Goal: Task Accomplishment & Management: Use online tool/utility

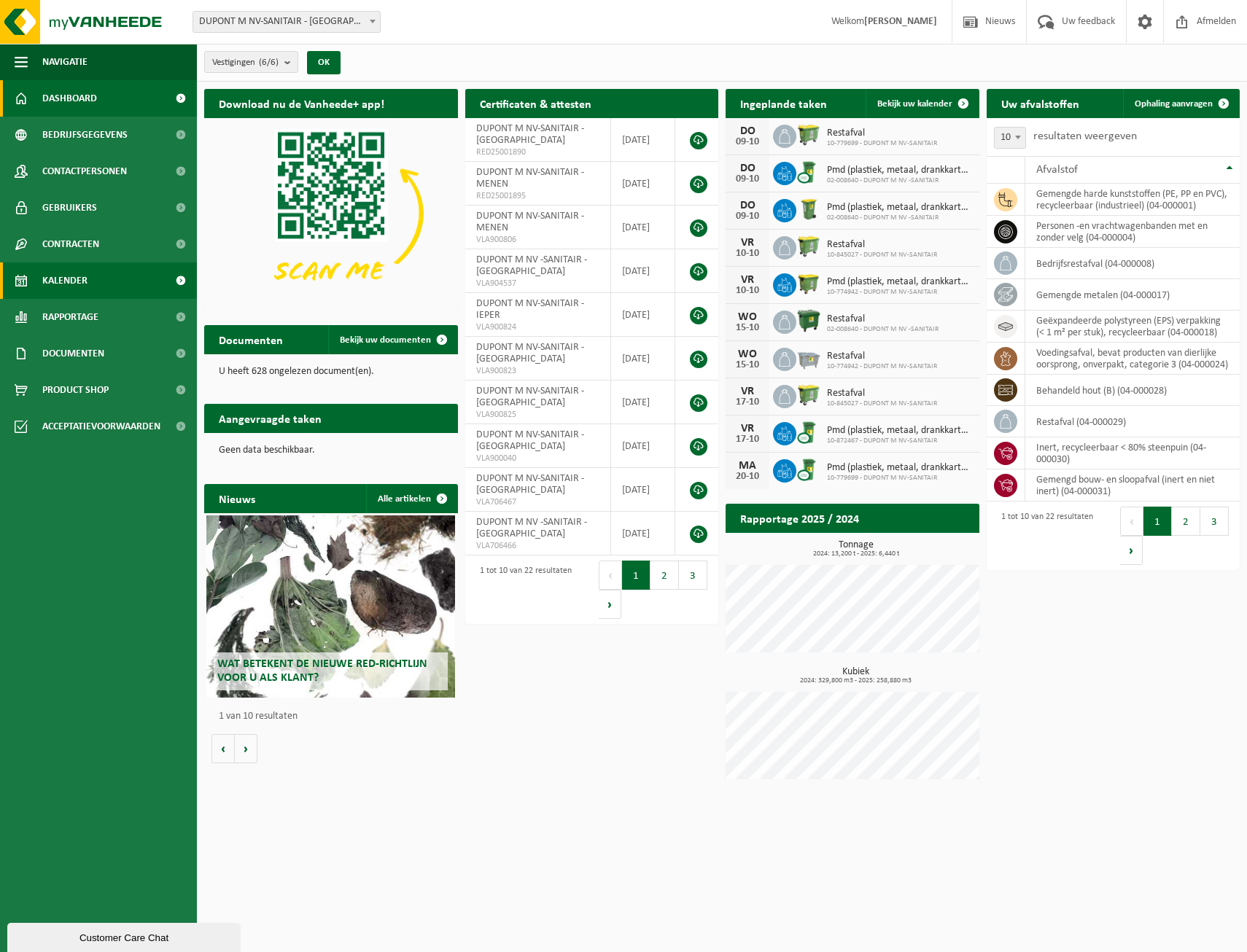
click at [101, 281] on link "Kalender" at bounding box center [98, 280] width 197 height 36
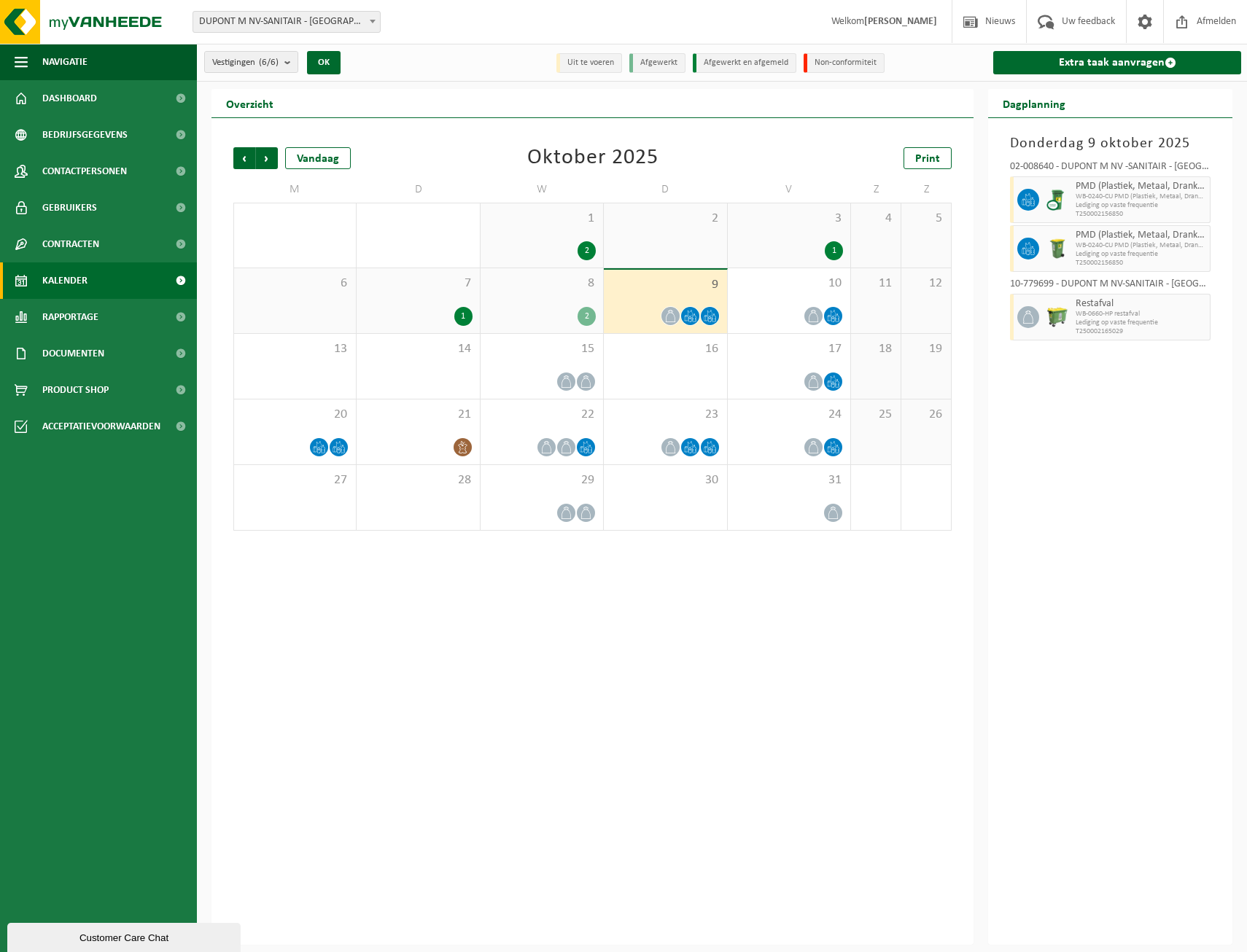
click at [557, 239] on div "1 2" at bounding box center [542, 236] width 123 height 64
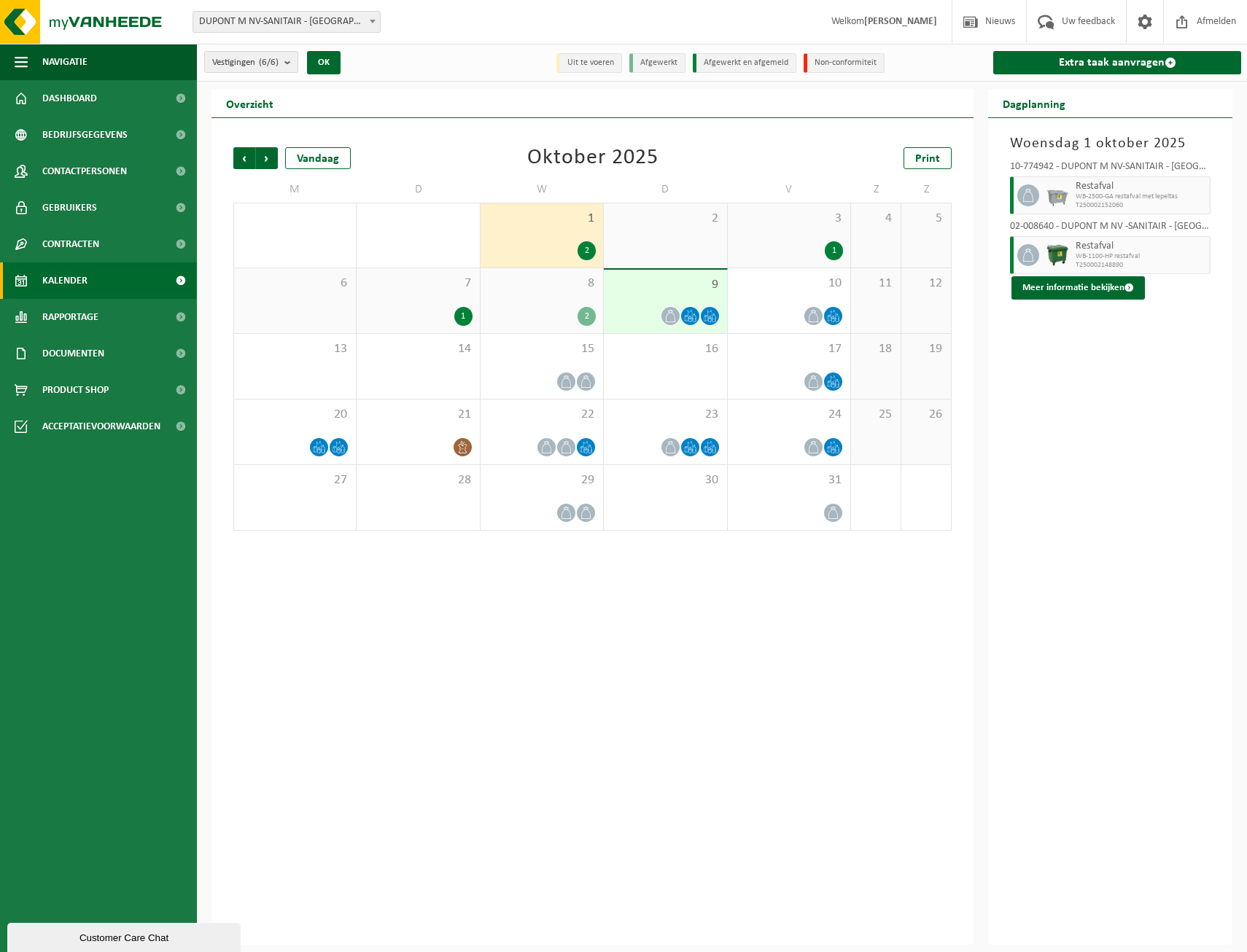
click at [538, 283] on span "8" at bounding box center [541, 283] width 108 height 16
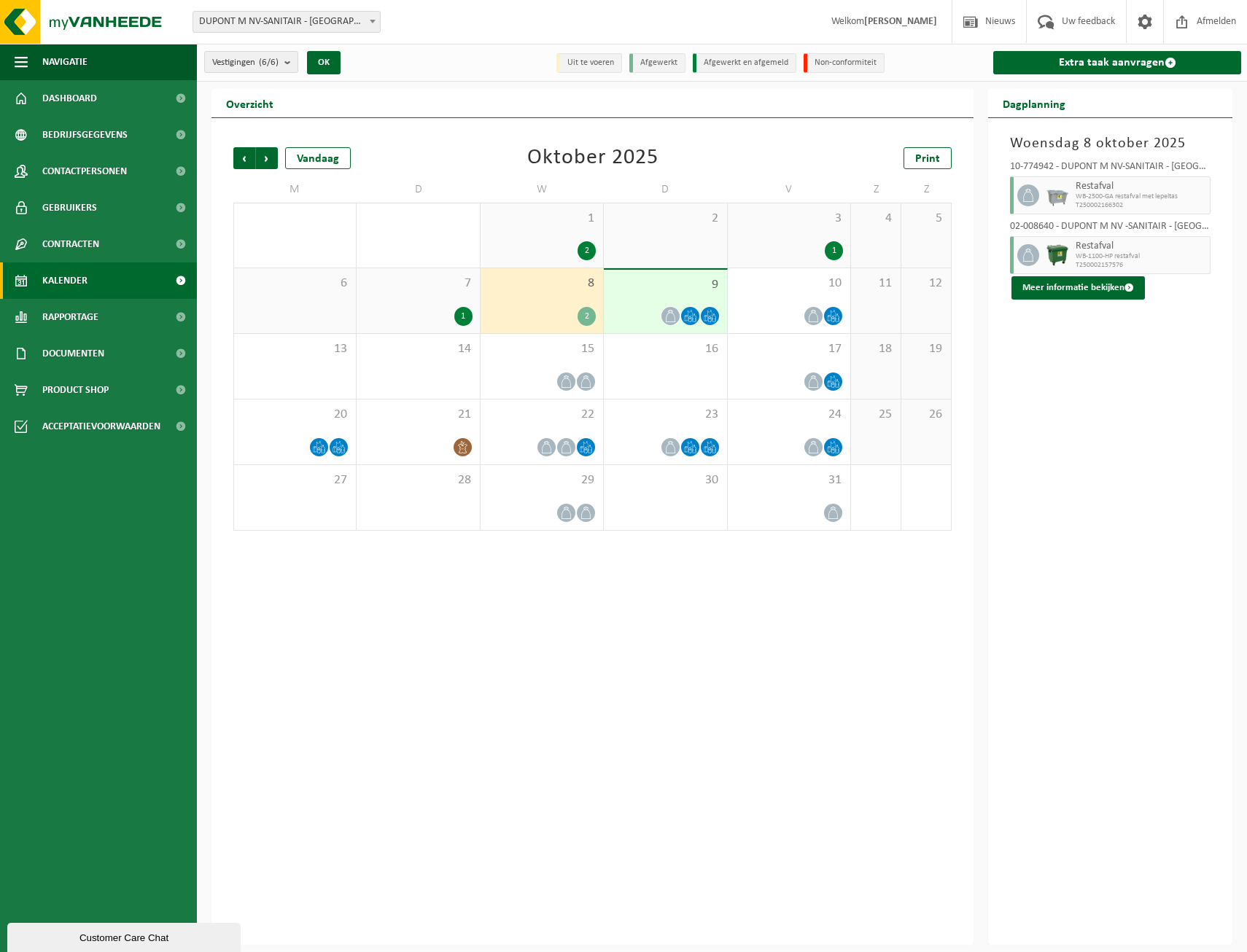
click at [428, 292] on div "7 1" at bounding box center [418, 300] width 123 height 65
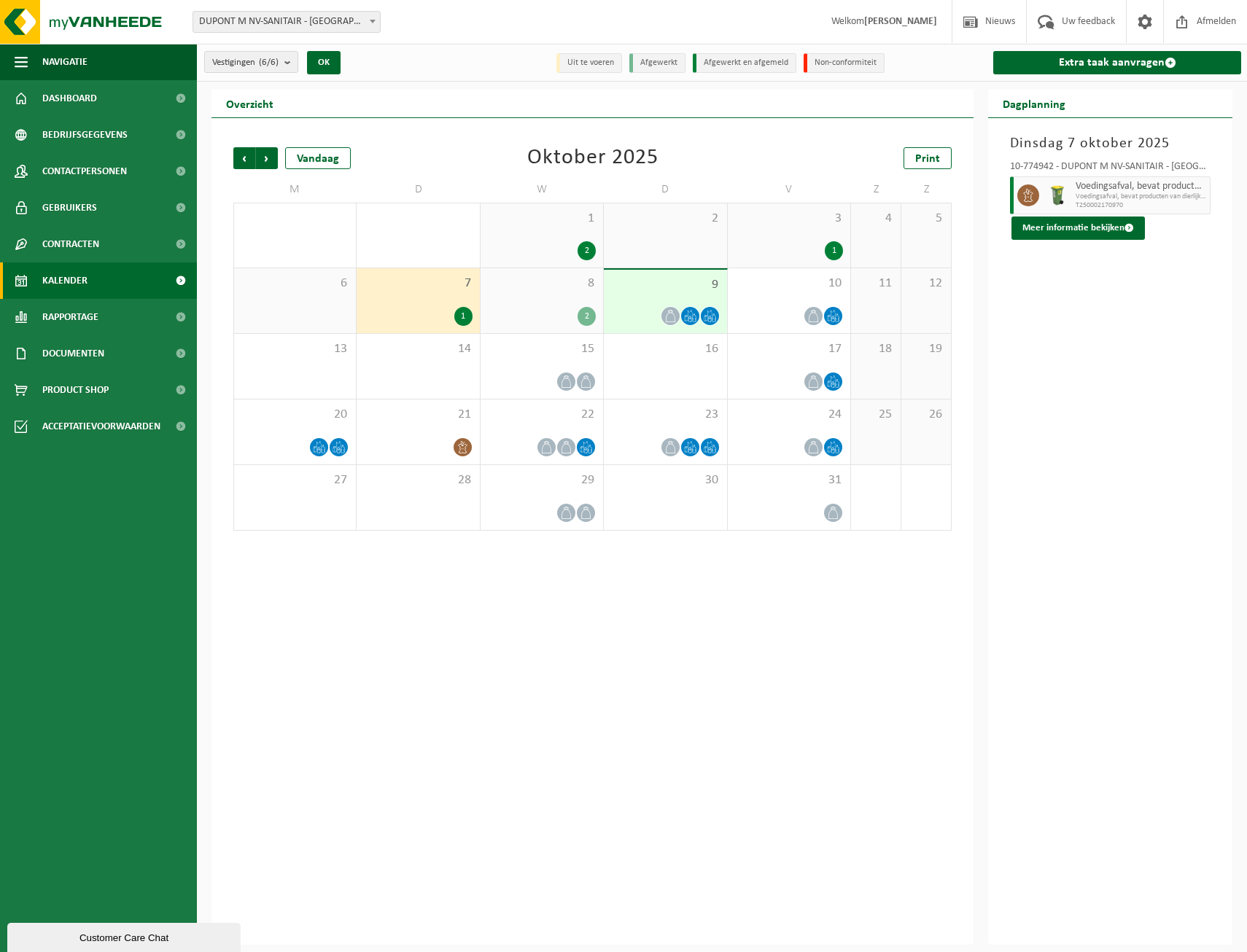
click at [618, 296] on div "9" at bounding box center [665, 301] width 123 height 64
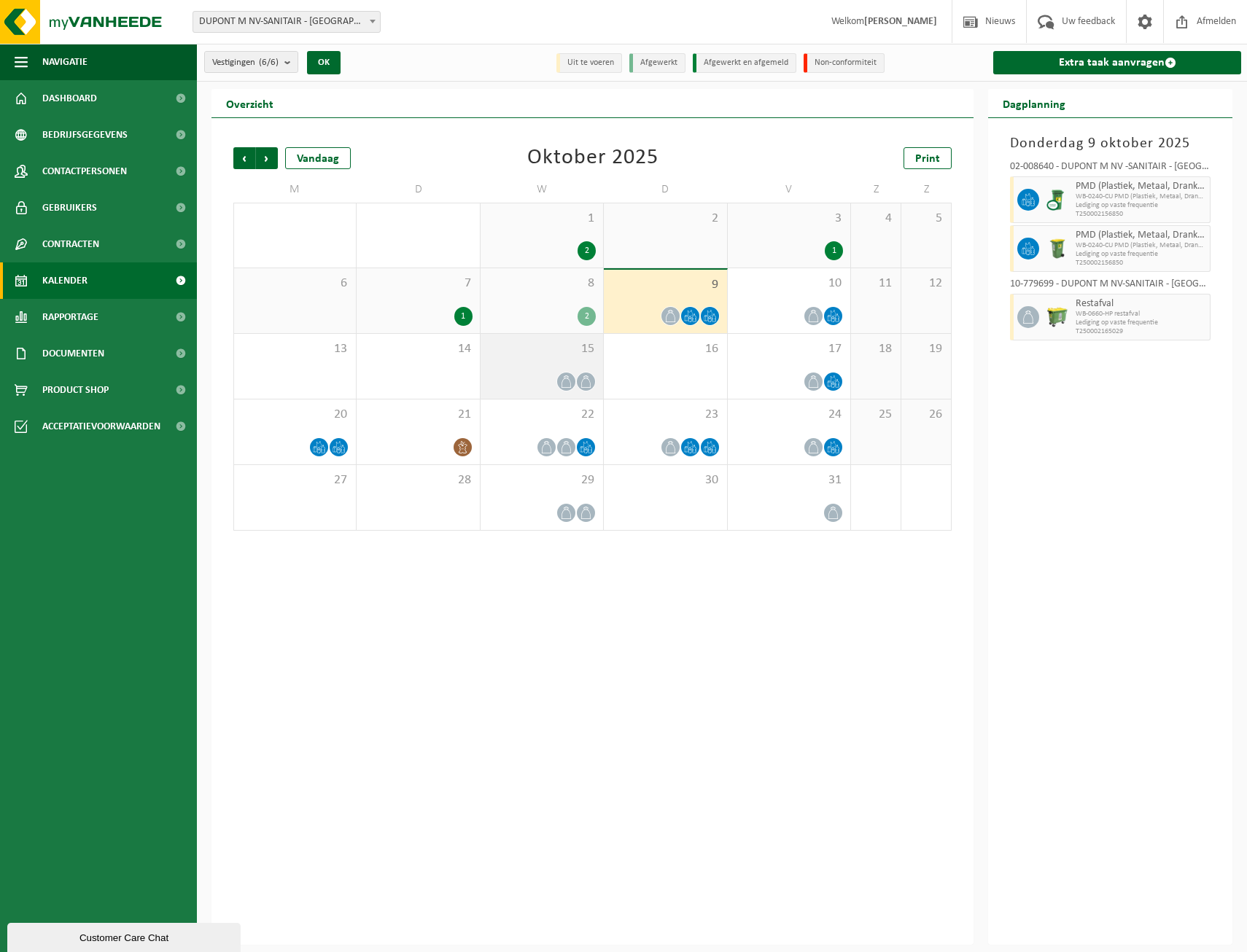
click at [560, 353] on span "15" at bounding box center [541, 349] width 108 height 16
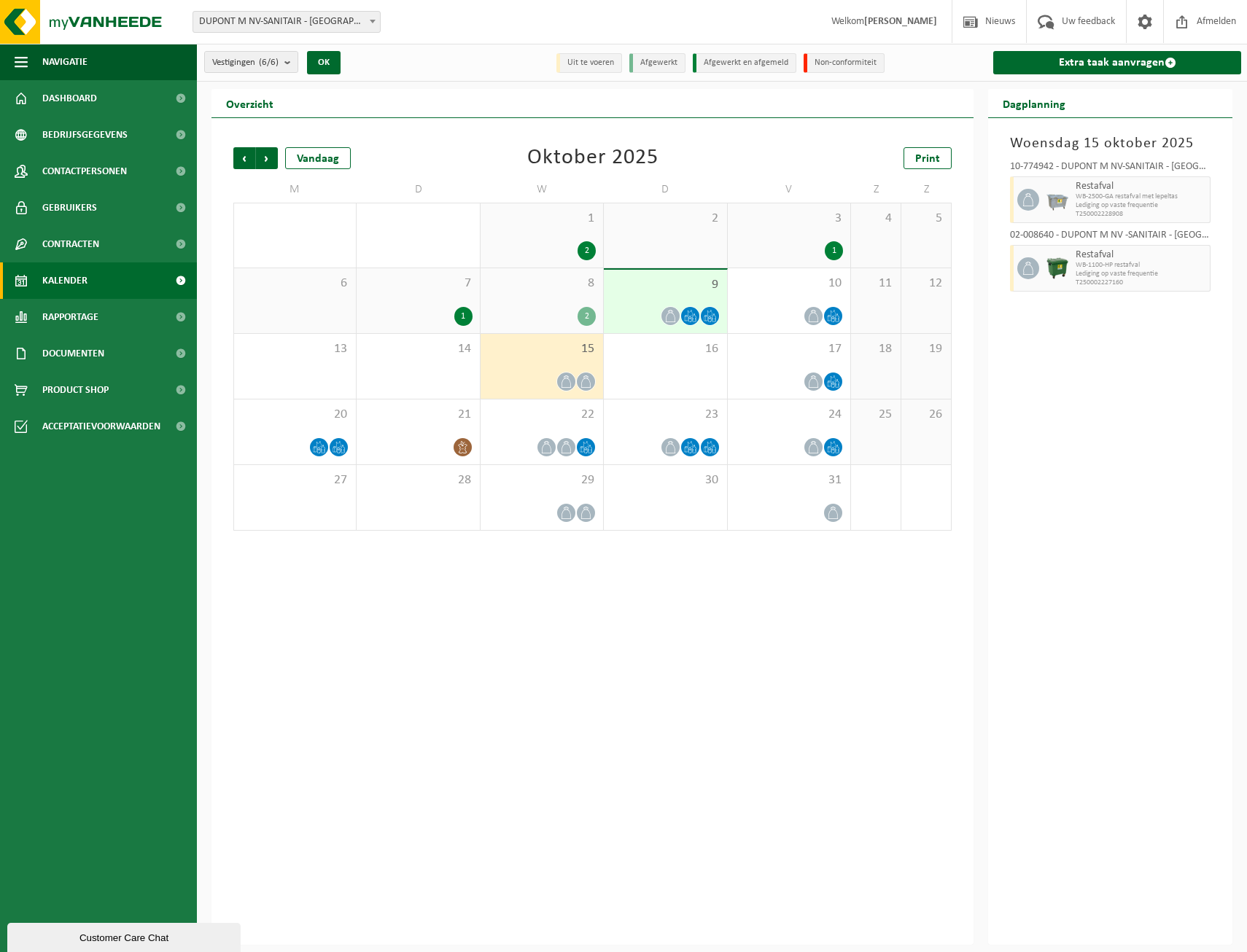
click at [541, 233] on div "1 2" at bounding box center [542, 236] width 123 height 64
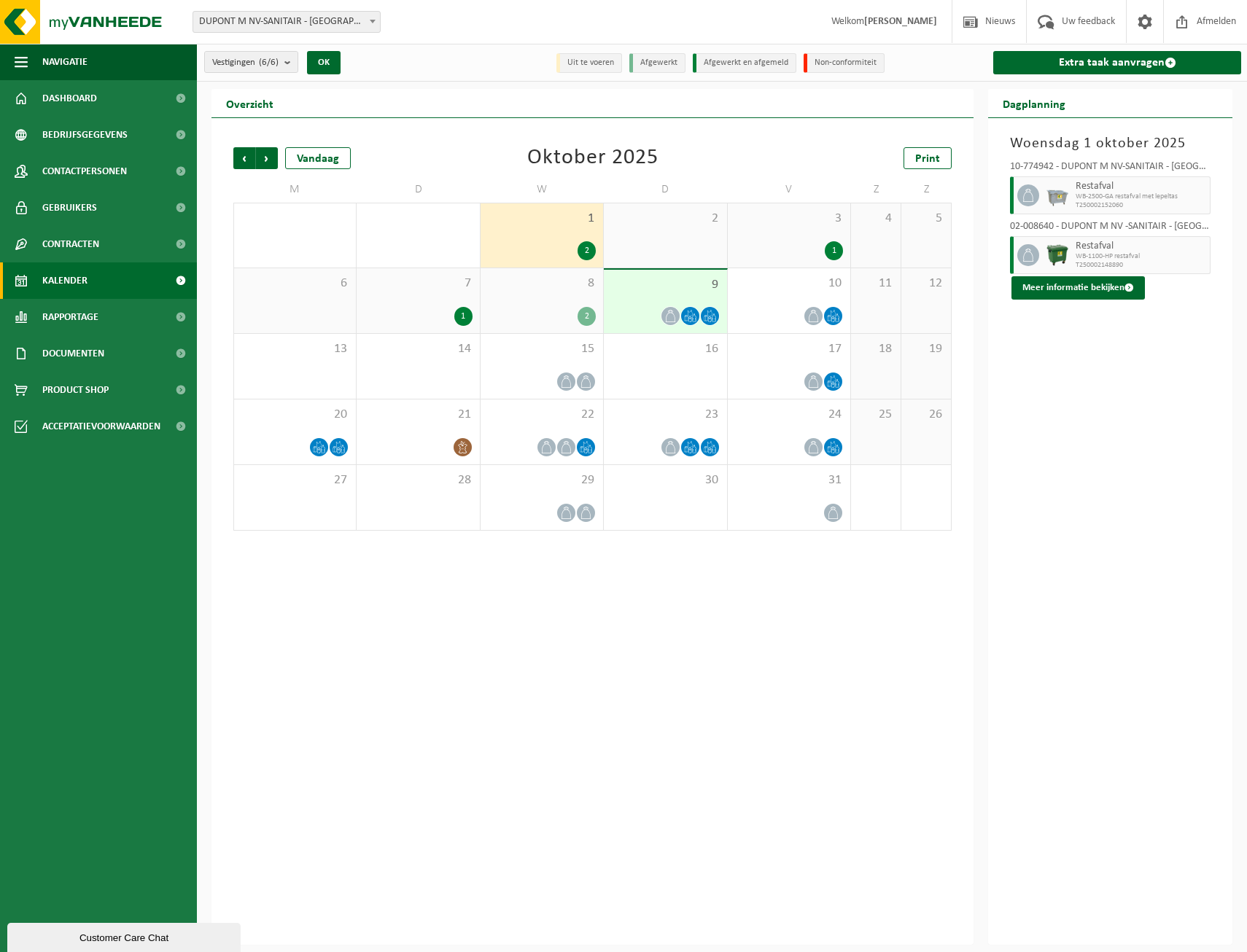
click at [792, 241] on div "1" at bounding box center [789, 250] width 108 height 19
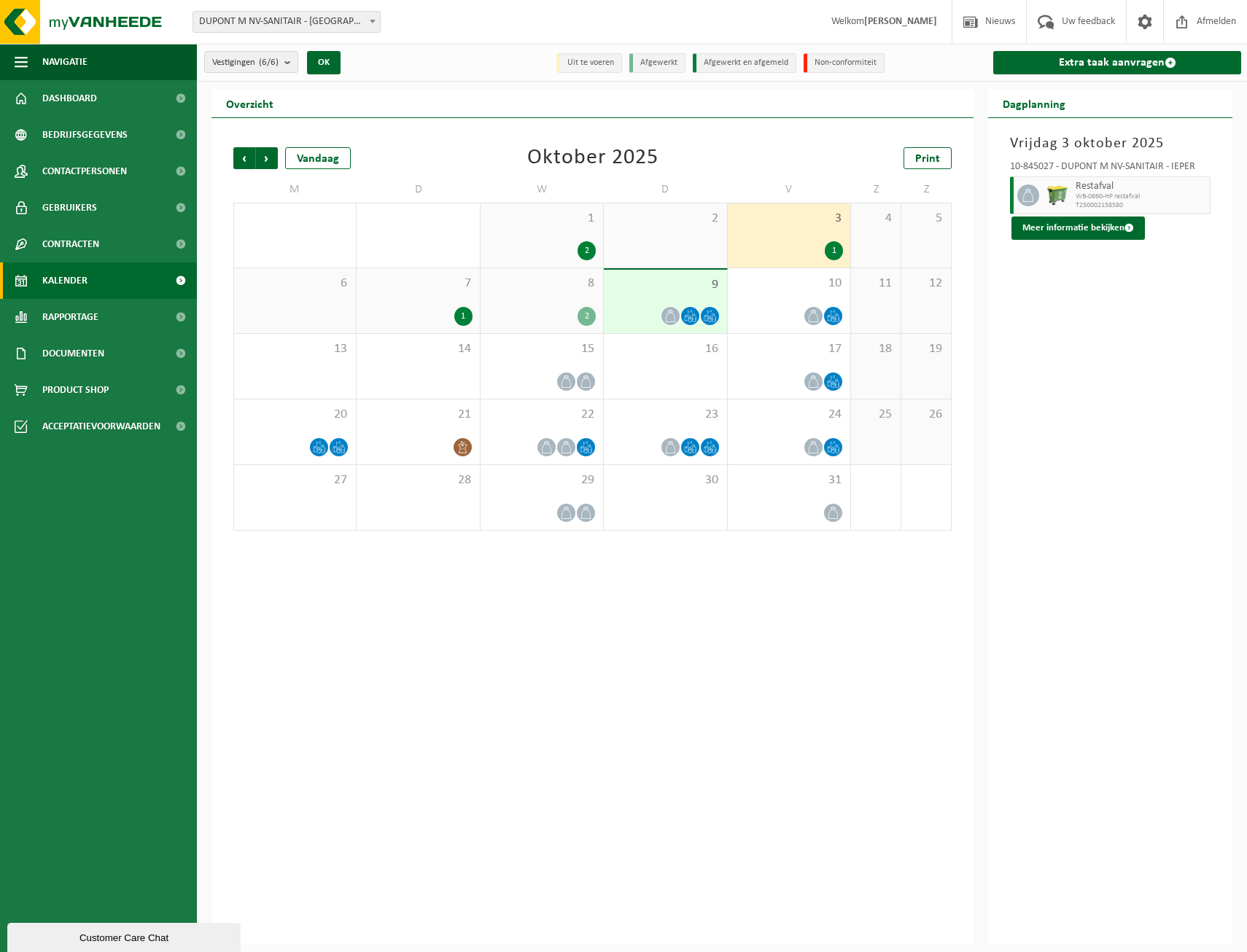
click at [398, 296] on div "7 1" at bounding box center [418, 300] width 123 height 65
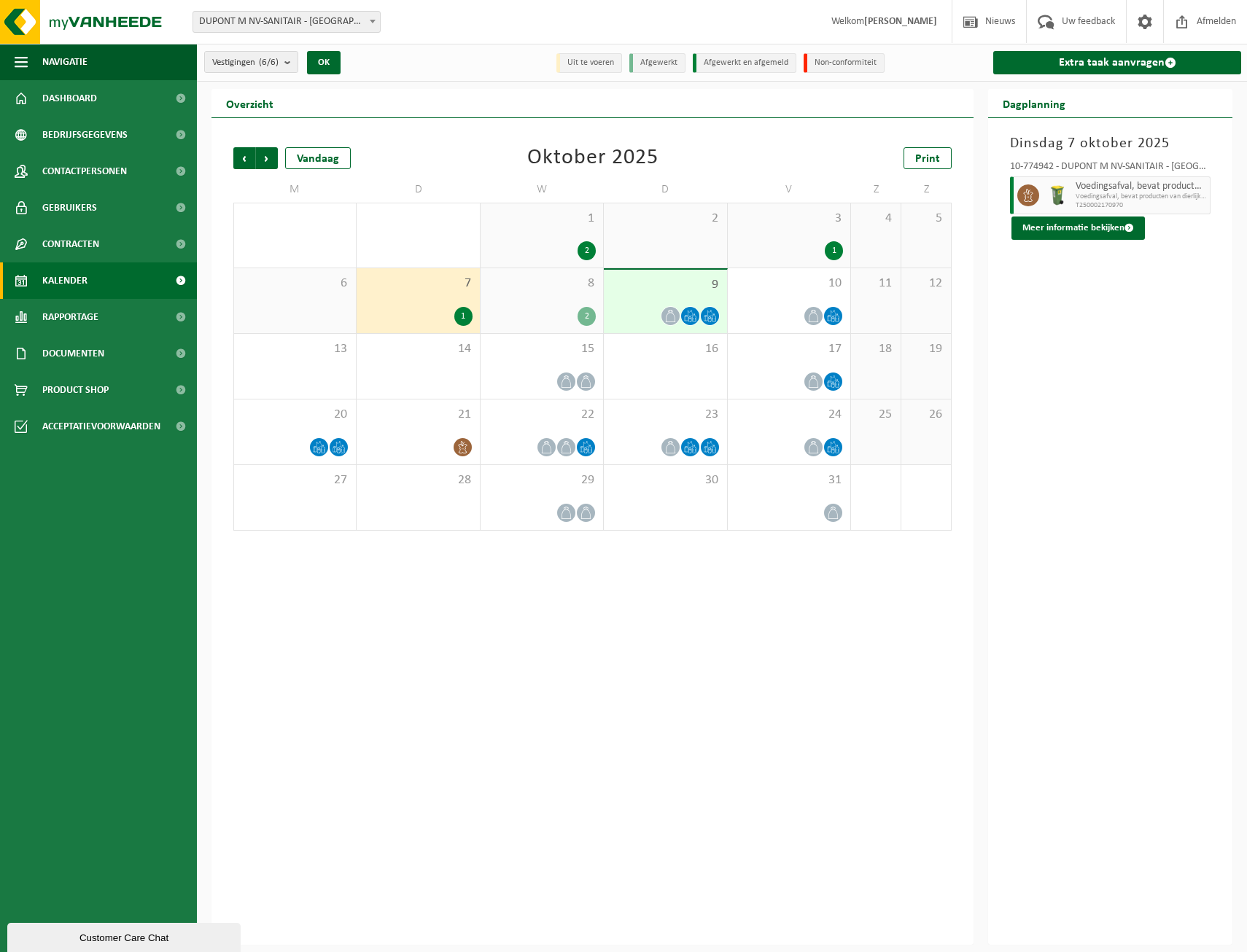
click at [518, 294] on div "8 2" at bounding box center [542, 300] width 123 height 65
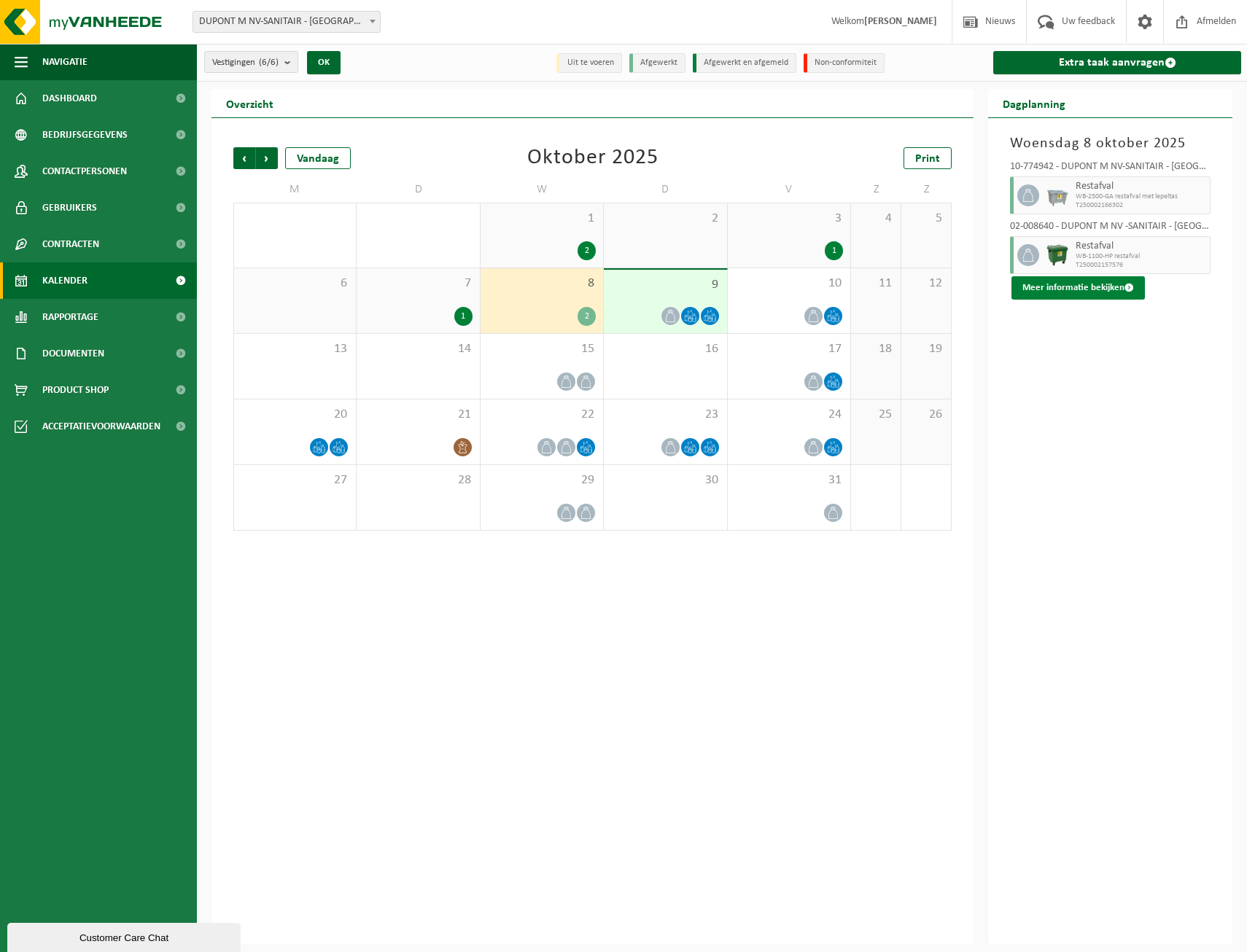
click at [1053, 288] on button "Meer informatie bekijken" at bounding box center [1078, 288] width 134 height 23
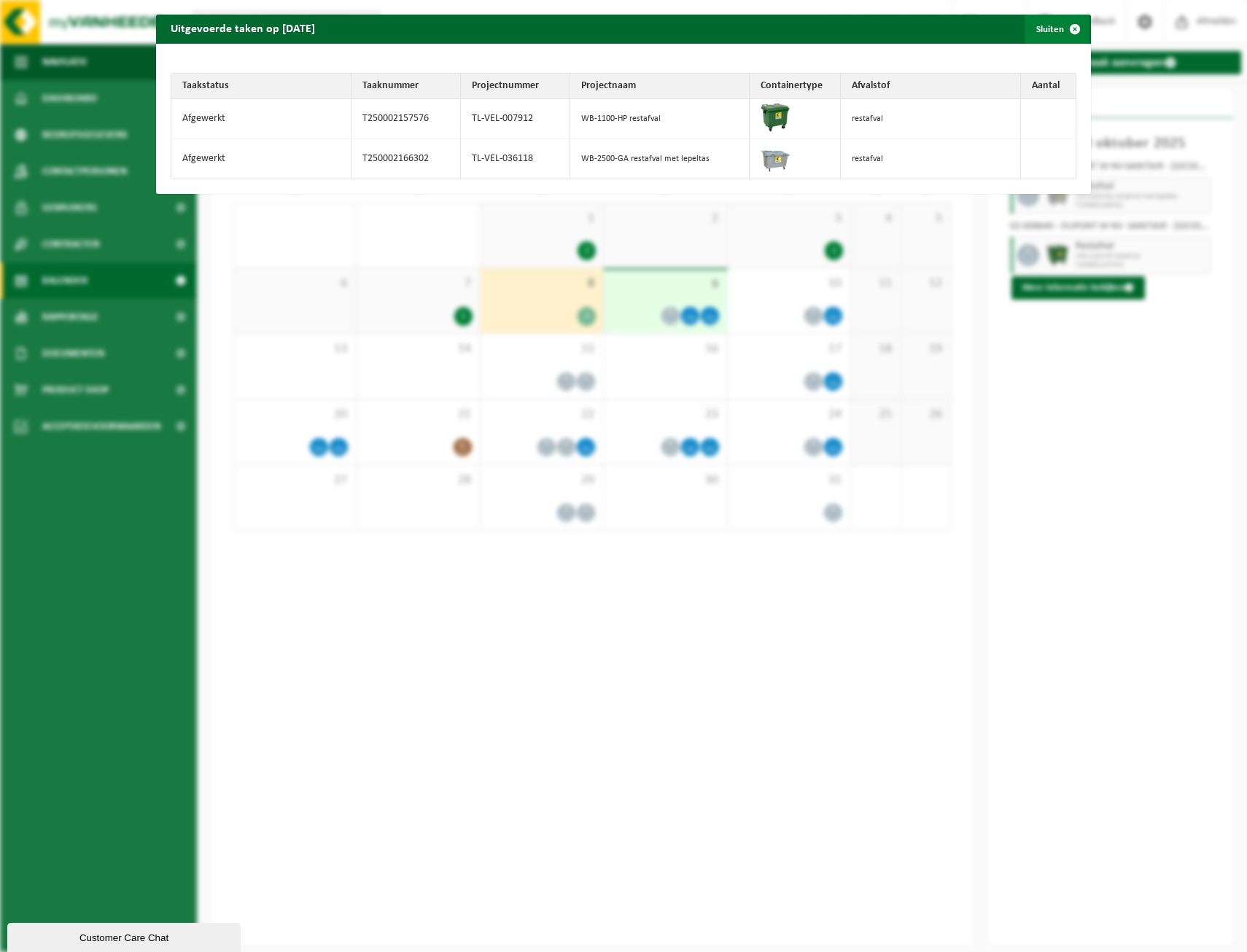
click at [1049, 24] on button "Sluiten" at bounding box center [1057, 29] width 65 height 29
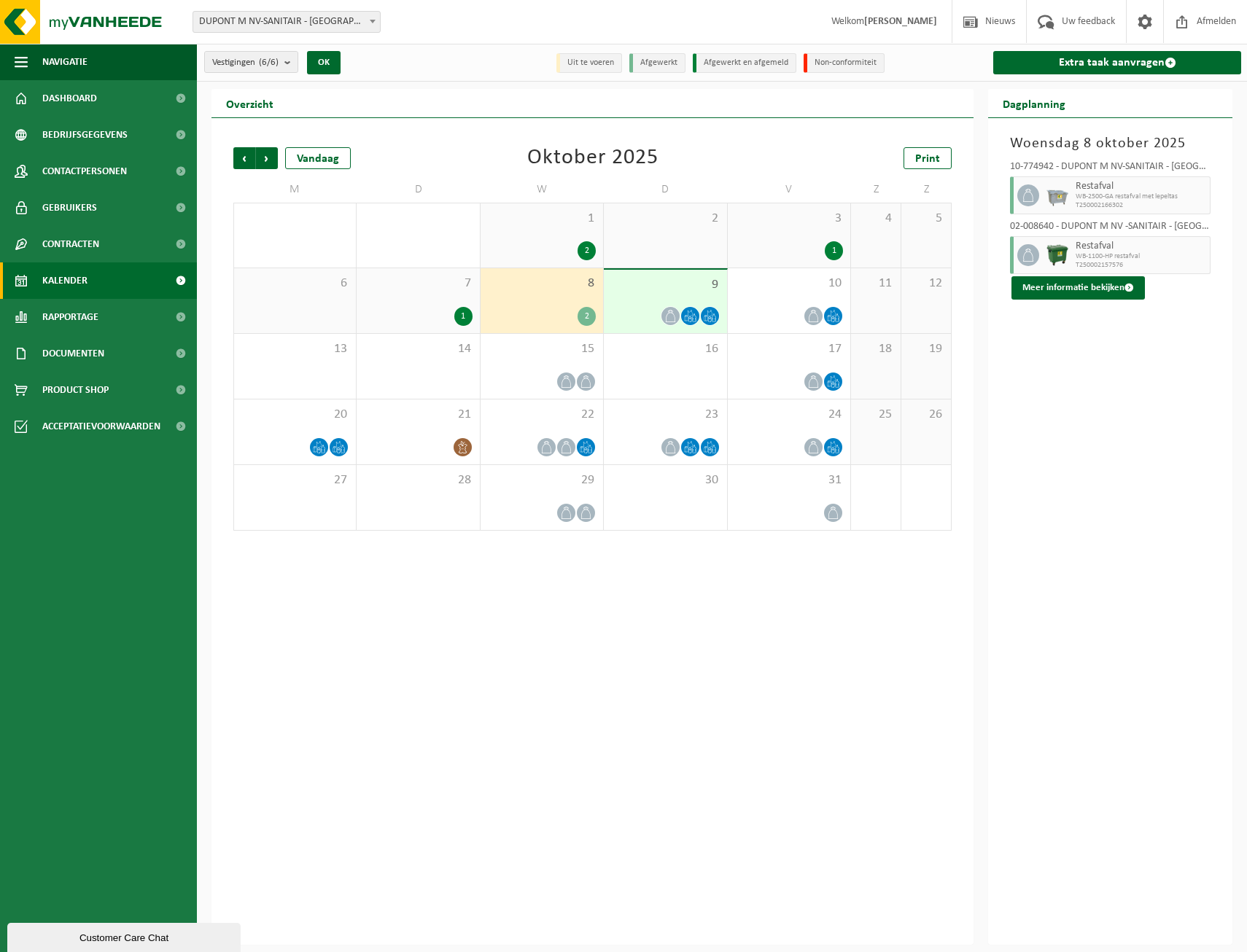
click at [657, 292] on span "9" at bounding box center [665, 285] width 108 height 16
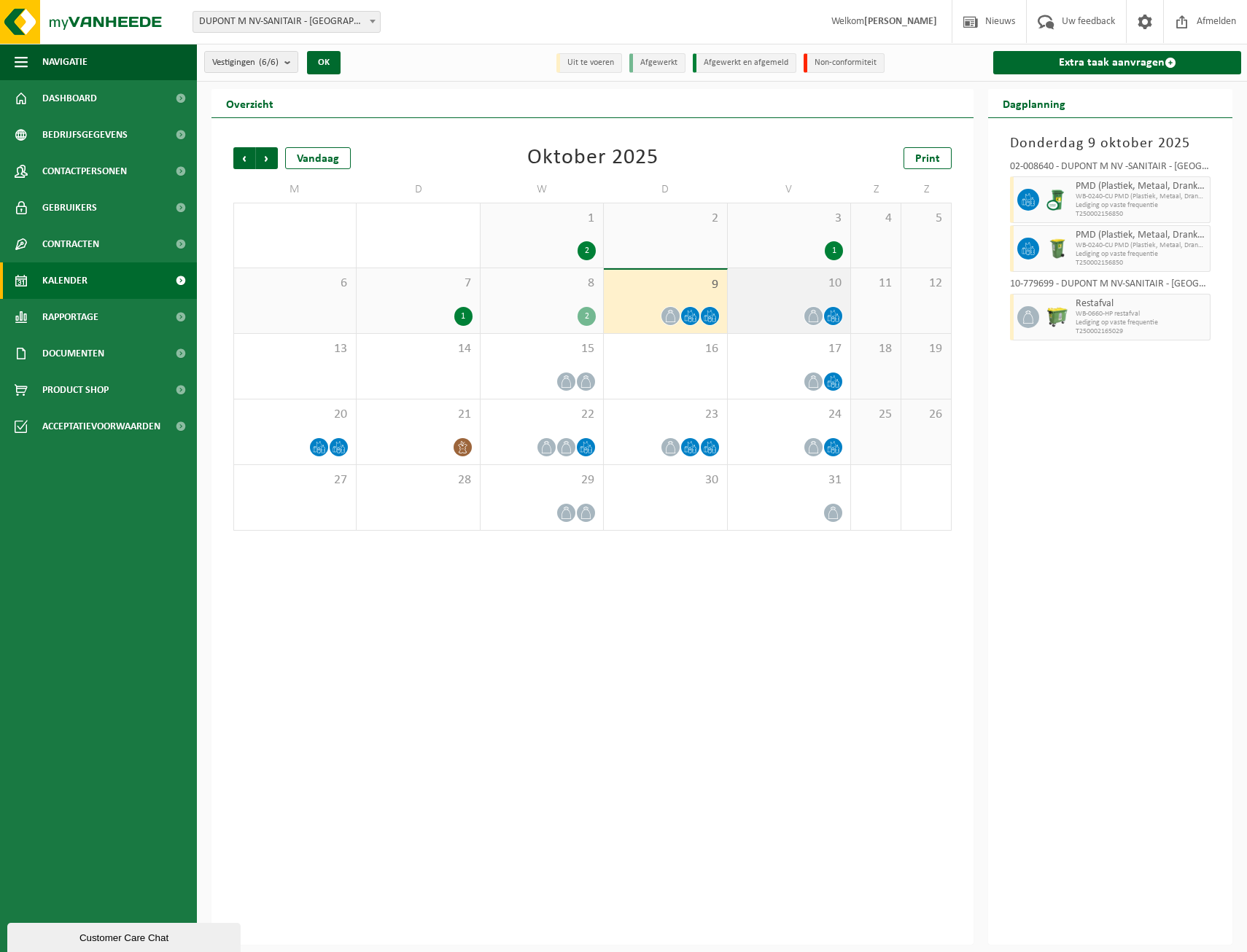
click at [769, 286] on span "10" at bounding box center [789, 283] width 108 height 16
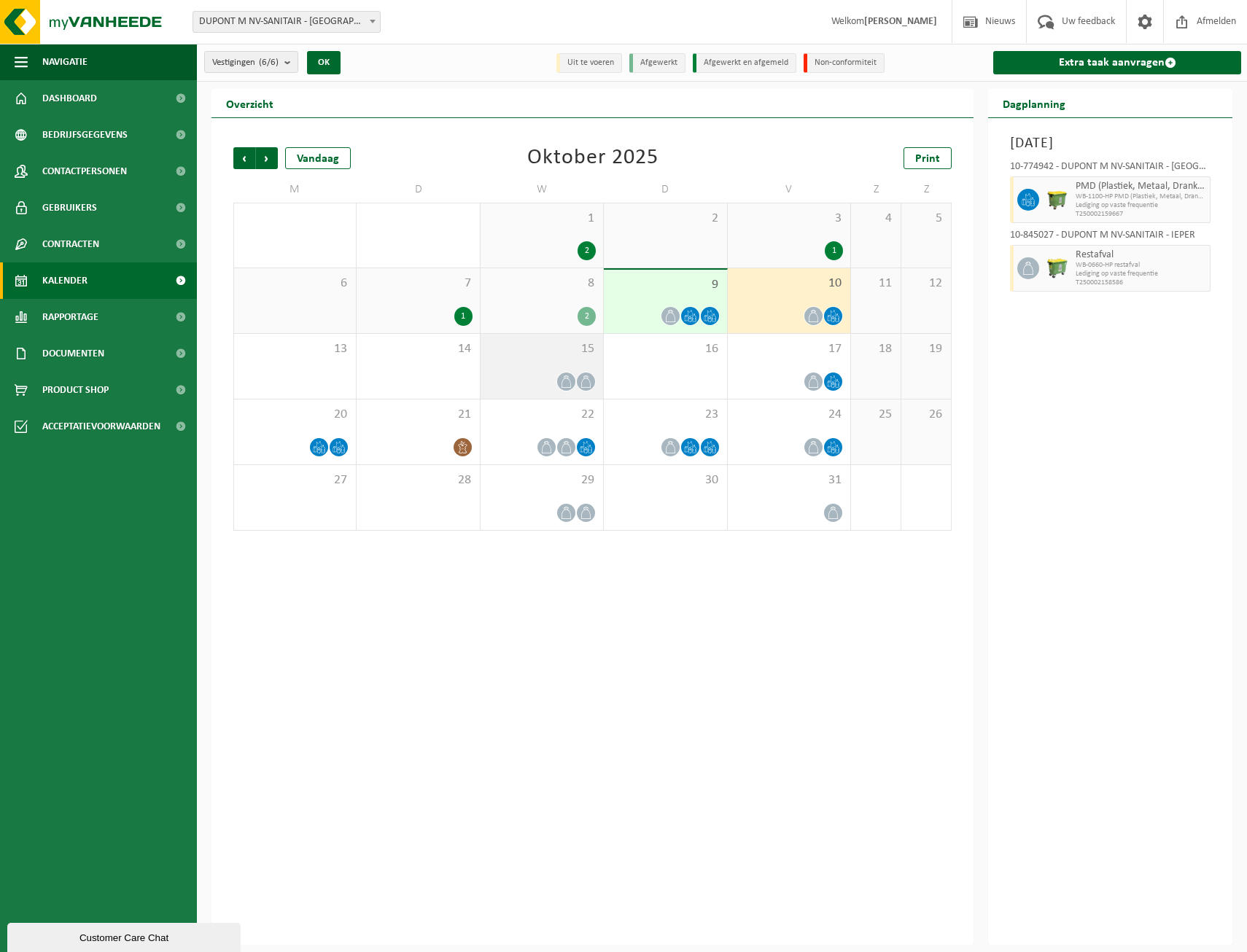
click at [516, 355] on span "15" at bounding box center [541, 349] width 108 height 16
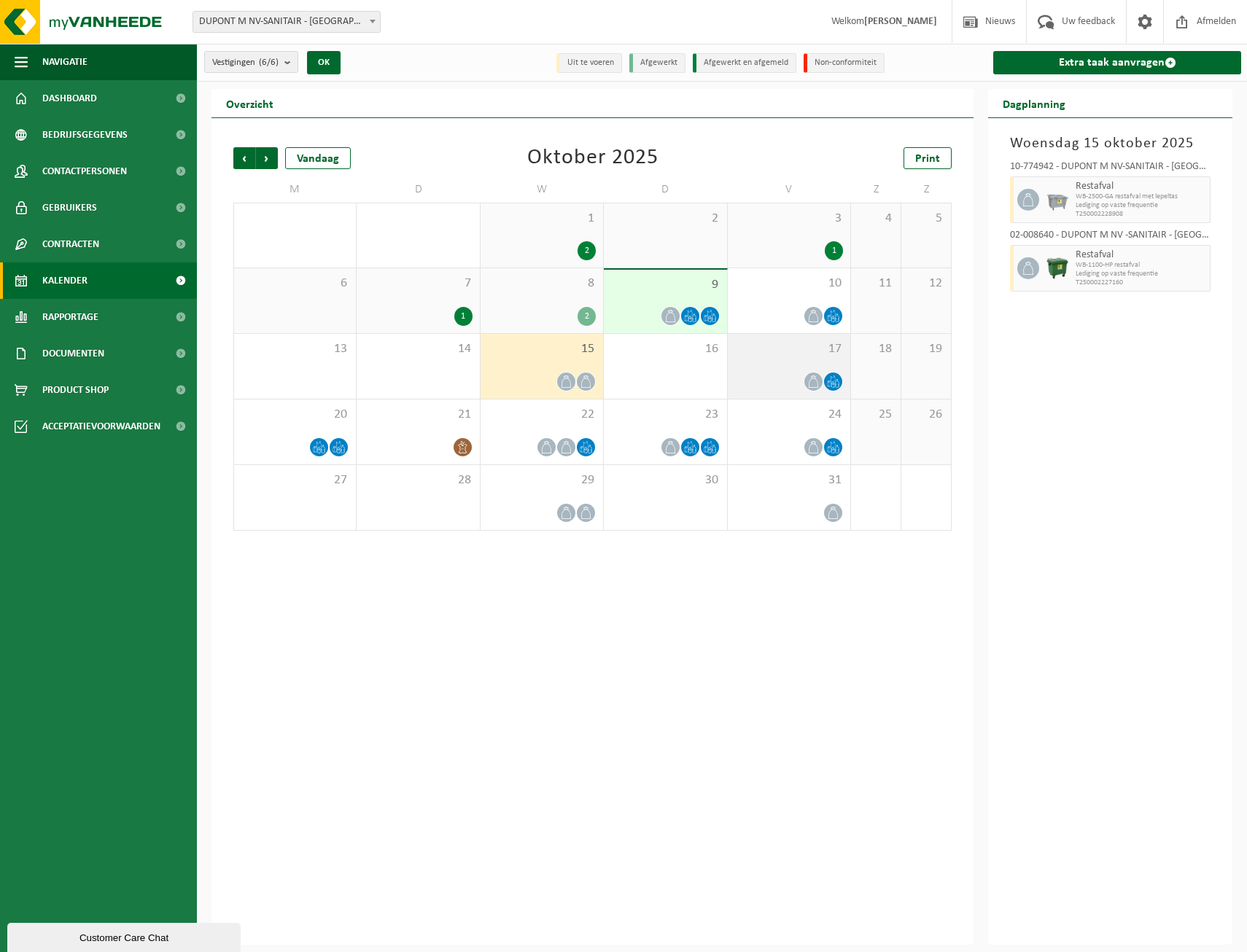
click at [769, 355] on span "17" at bounding box center [789, 349] width 108 height 16
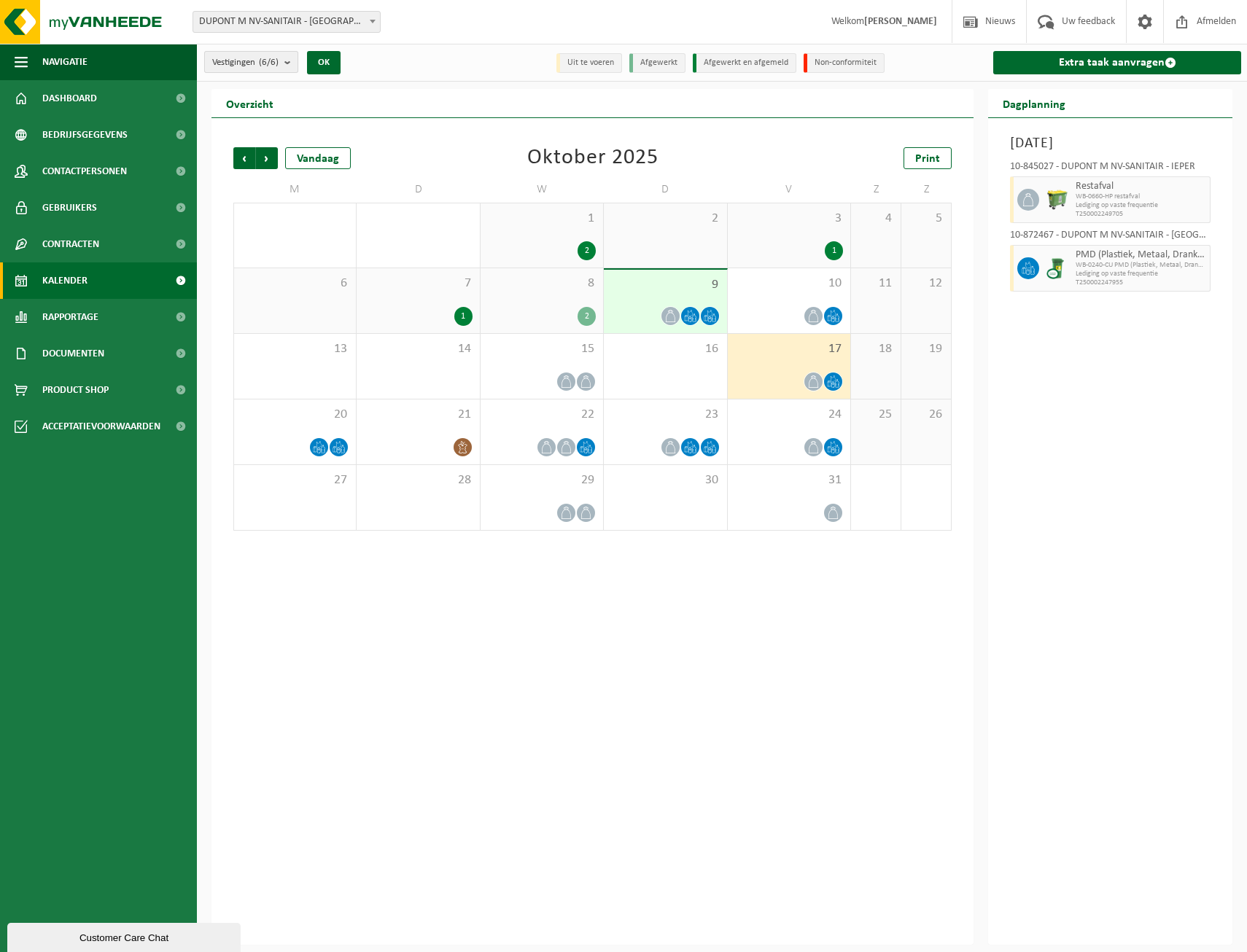
click at [292, 58] on b "submit" at bounding box center [290, 61] width 13 height 21
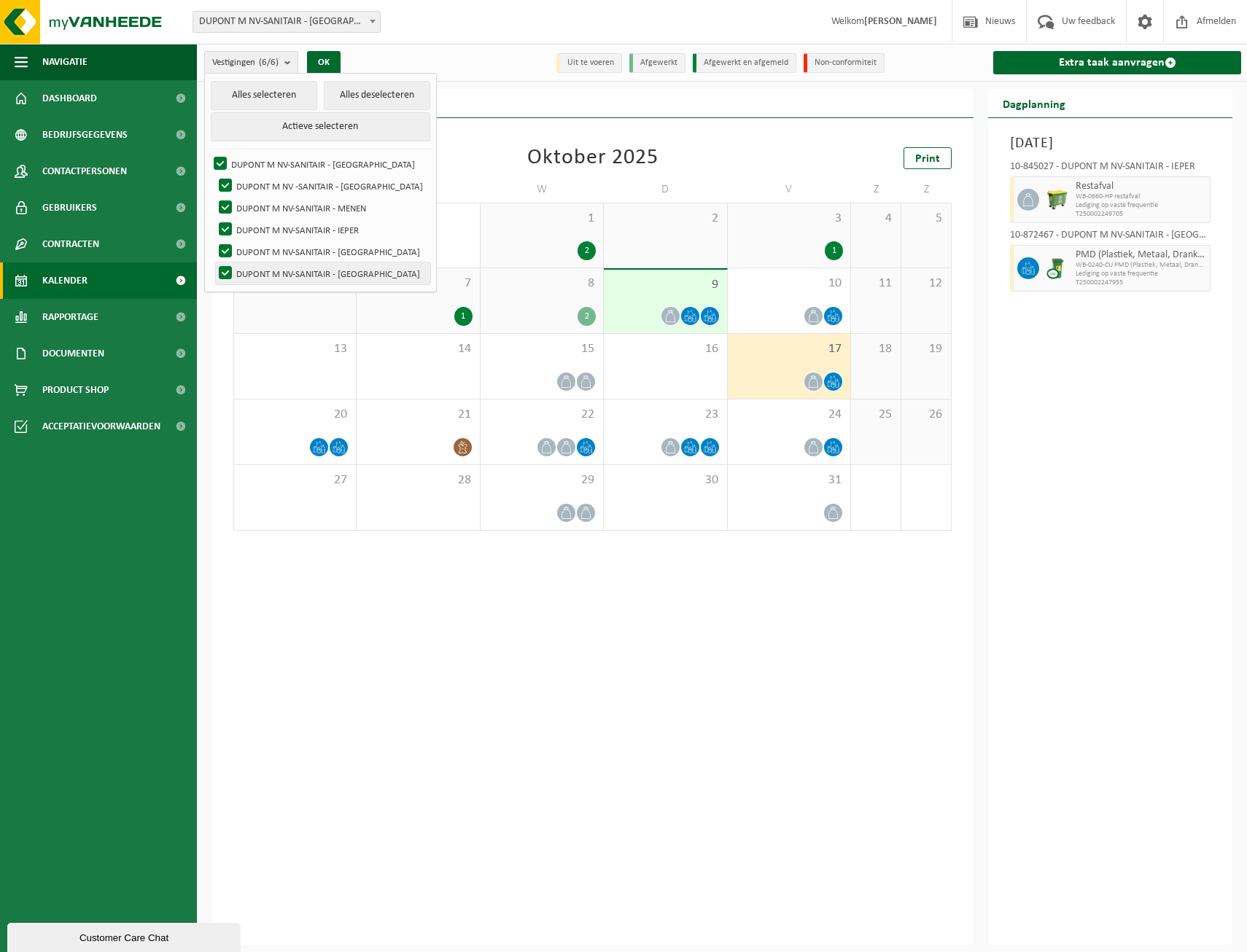
click at [343, 278] on label "DUPONT M NV-SANITAIR - [GEOGRAPHIC_DATA]" at bounding box center [322, 273] width 214 height 21
click at [213, 263] on input "DUPONT M NV-SANITAIR - [GEOGRAPHIC_DATA]" at bounding box center [213, 262] width 1 height 1
click at [341, 269] on label "DUPONT M NV-SANITAIR - [GEOGRAPHIC_DATA]" at bounding box center [322, 273] width 214 height 21
click at [213, 263] on input "DUPONT M NV-SANITAIR - [GEOGRAPHIC_DATA]" at bounding box center [213, 262] width 1 height 1
checkbox input "true"
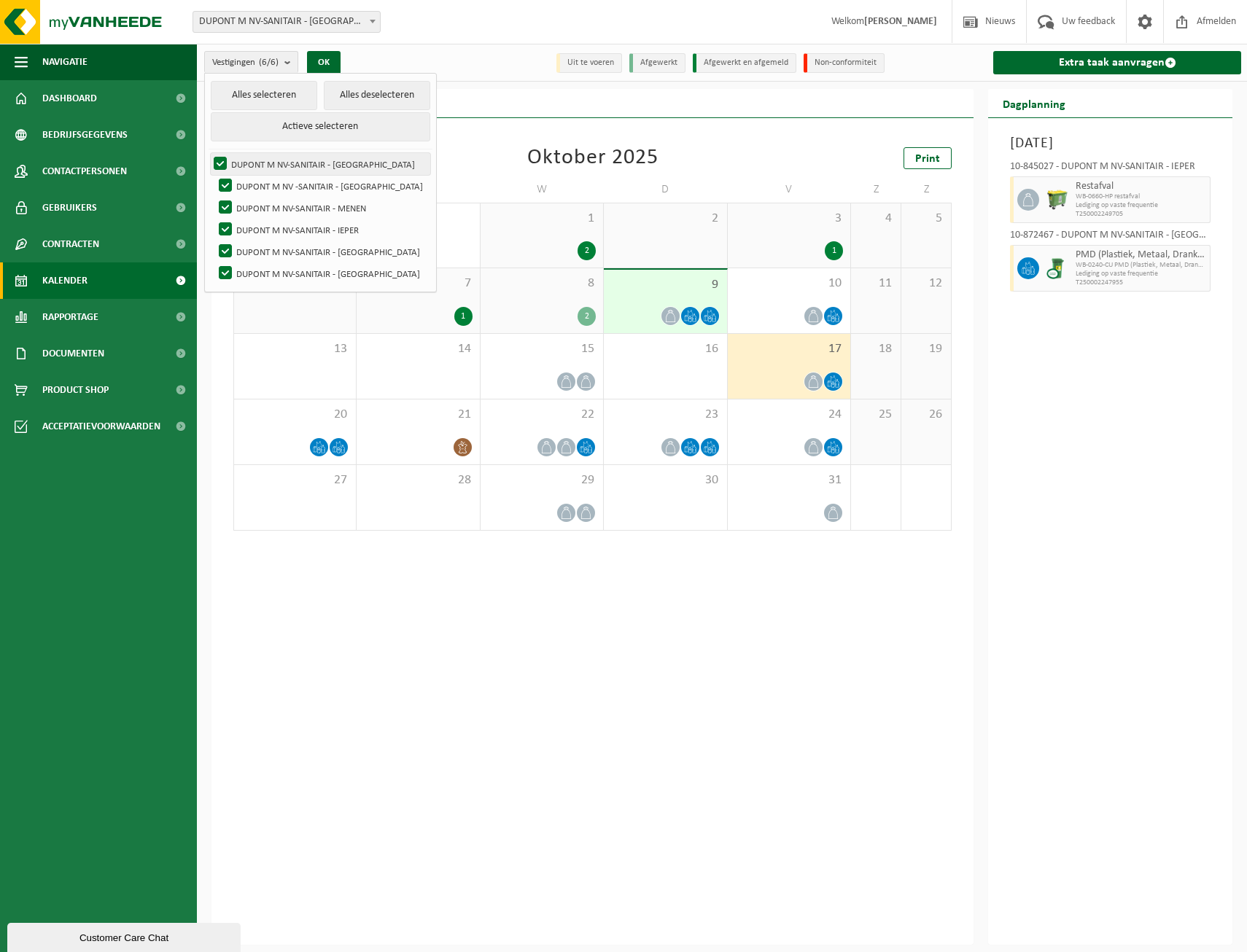
click at [268, 166] on label "DUPONT M NV-SANITAIR - [GEOGRAPHIC_DATA]" at bounding box center [320, 164] width 220 height 21
click at [209, 153] on input "DUPONT M NV-SANITAIR - [GEOGRAPHIC_DATA]" at bounding box center [208, 152] width 1 height 1
checkbox input "false"
click at [286, 187] on label "DUPONT M NV -SANITAIR - [GEOGRAPHIC_DATA]" at bounding box center [322, 186] width 214 height 21
click at [213, 175] on input "DUPONT M NV -SANITAIR - [GEOGRAPHIC_DATA]" at bounding box center [213, 174] width 1 height 1
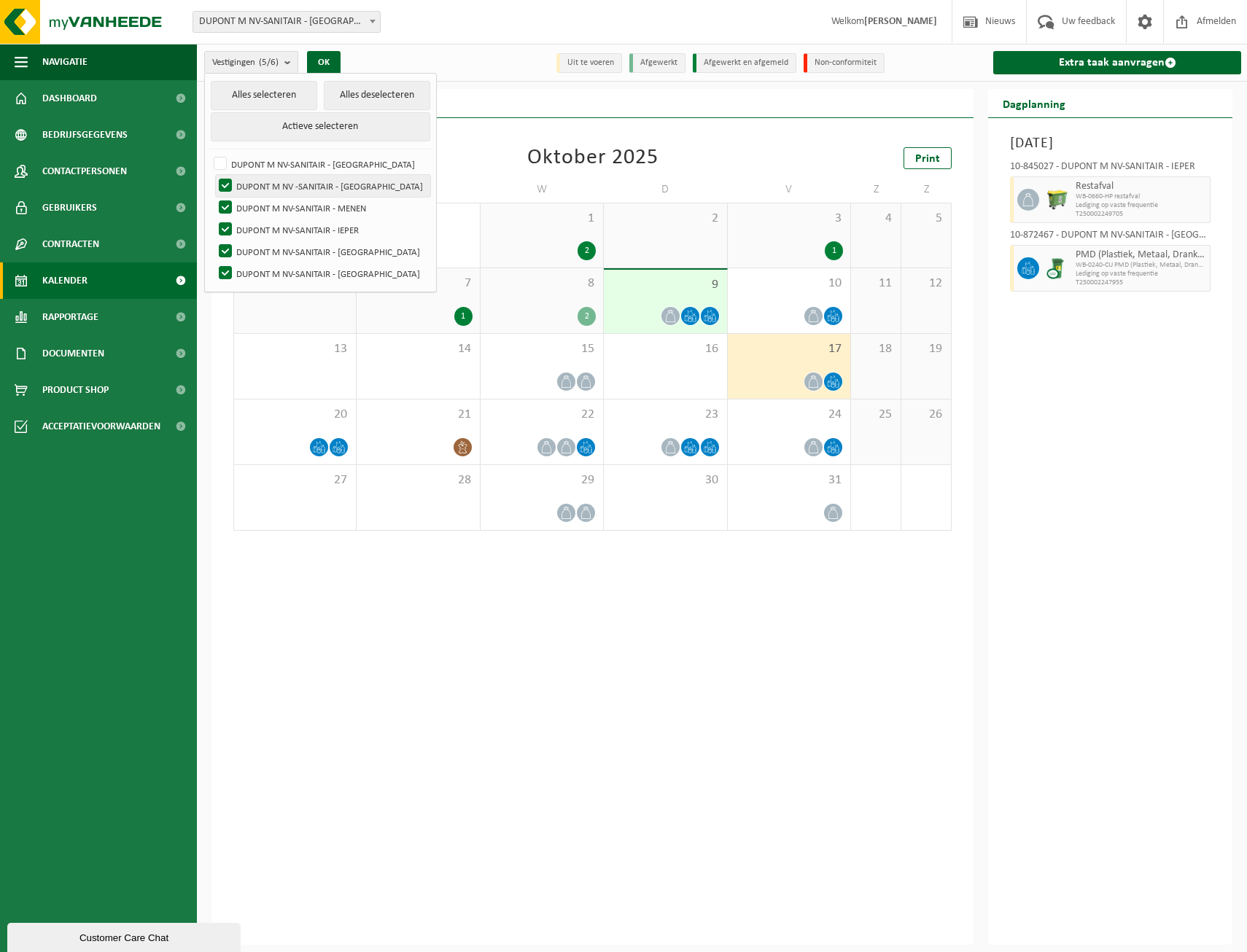
checkbox input "false"
click at [289, 204] on label "DUPONT M NV-SANITAIR - MENEN" at bounding box center [322, 207] width 214 height 21
click at [213, 197] on input "DUPONT M NV-SANITAIR - MENEN" at bounding box center [213, 196] width 1 height 1
checkbox input "false"
click at [289, 221] on label "DUPONT M NV-SANITAIR - IEPER" at bounding box center [322, 230] width 214 height 21
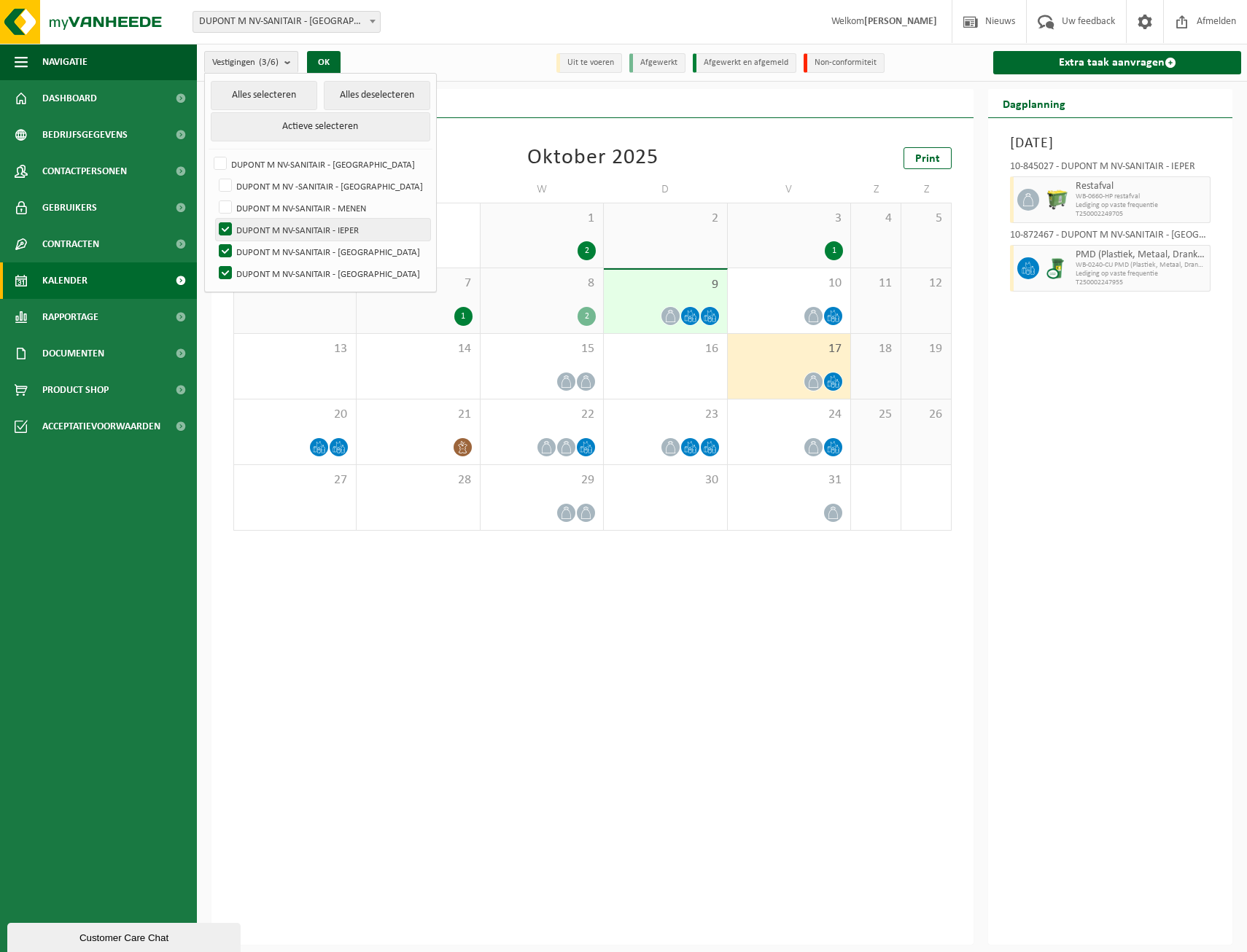
click at [213, 219] on input "DUPONT M NV-SANITAIR - IEPER" at bounding box center [213, 218] width 1 height 1
checkbox input "false"
click at [306, 241] on label "DUPONT M NV-SANITAIR - [GEOGRAPHIC_DATA]" at bounding box center [322, 251] width 214 height 21
click at [213, 240] on input "DUPONT M NV-SANITAIR - [GEOGRAPHIC_DATA]" at bounding box center [213, 240] width 1 height 1
checkbox input "false"
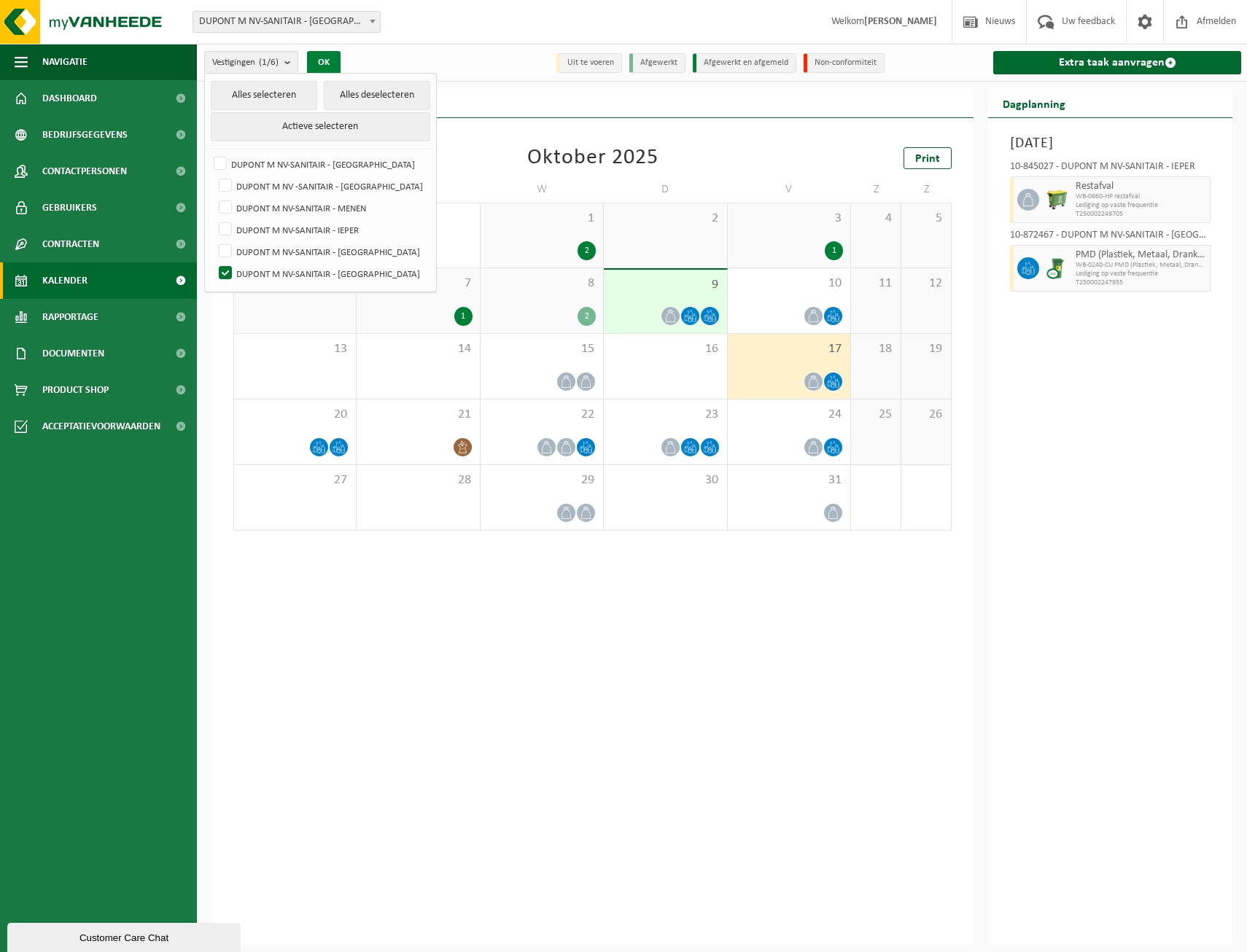
click at [325, 56] on button "OK" at bounding box center [324, 62] width 34 height 23
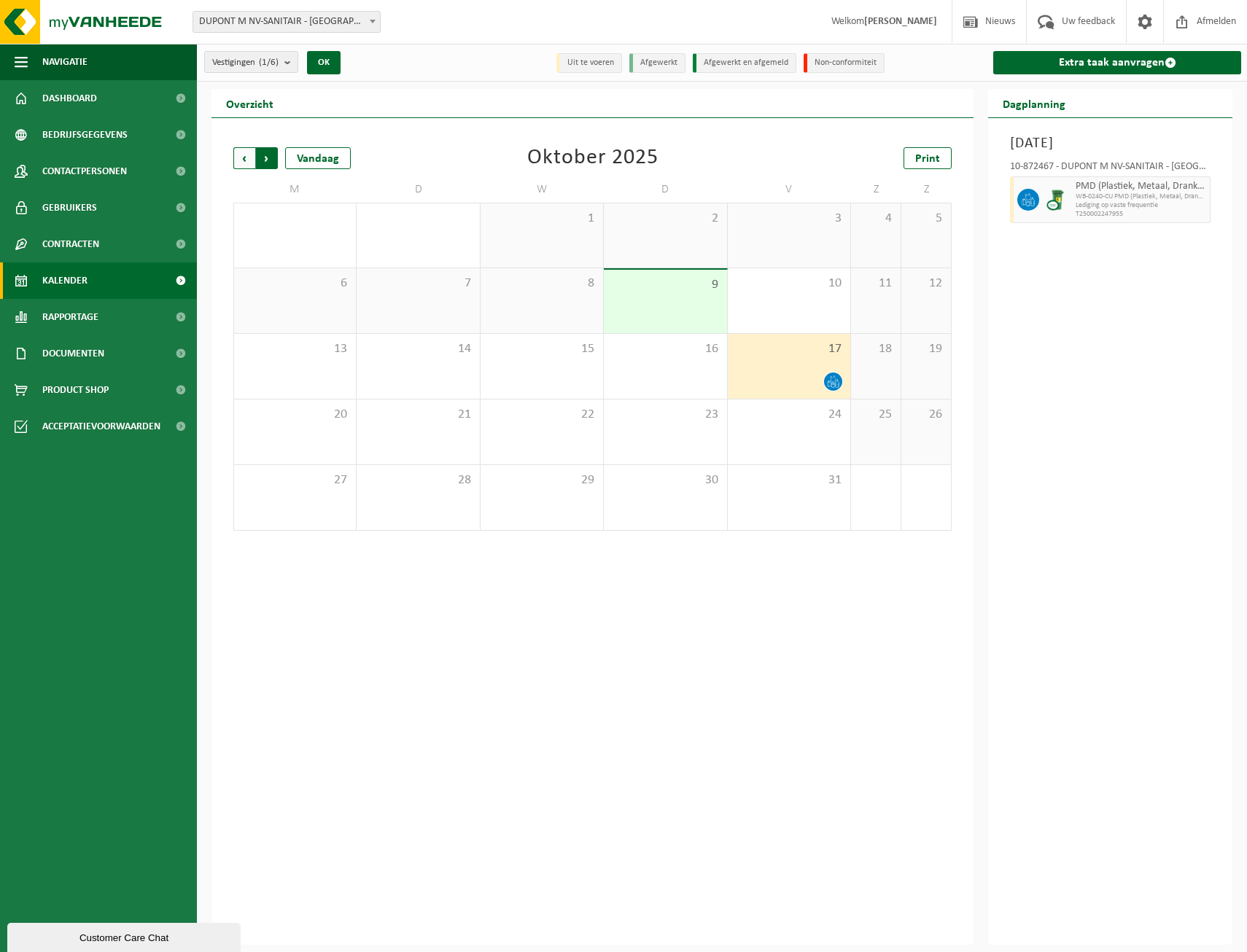
click at [253, 152] on span "Vorige" at bounding box center [244, 158] width 22 height 21
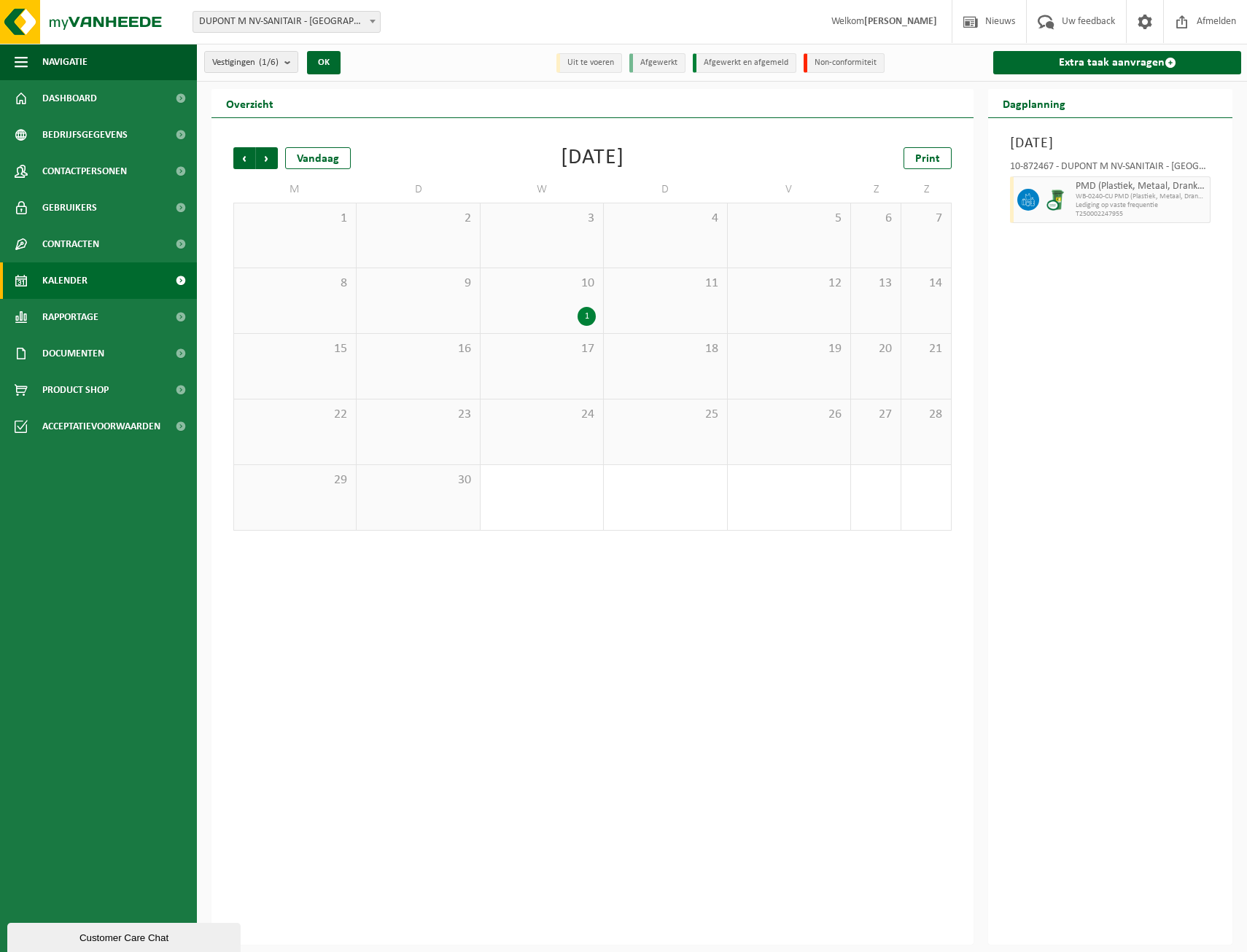
click at [535, 308] on div "1" at bounding box center [541, 316] width 108 height 19
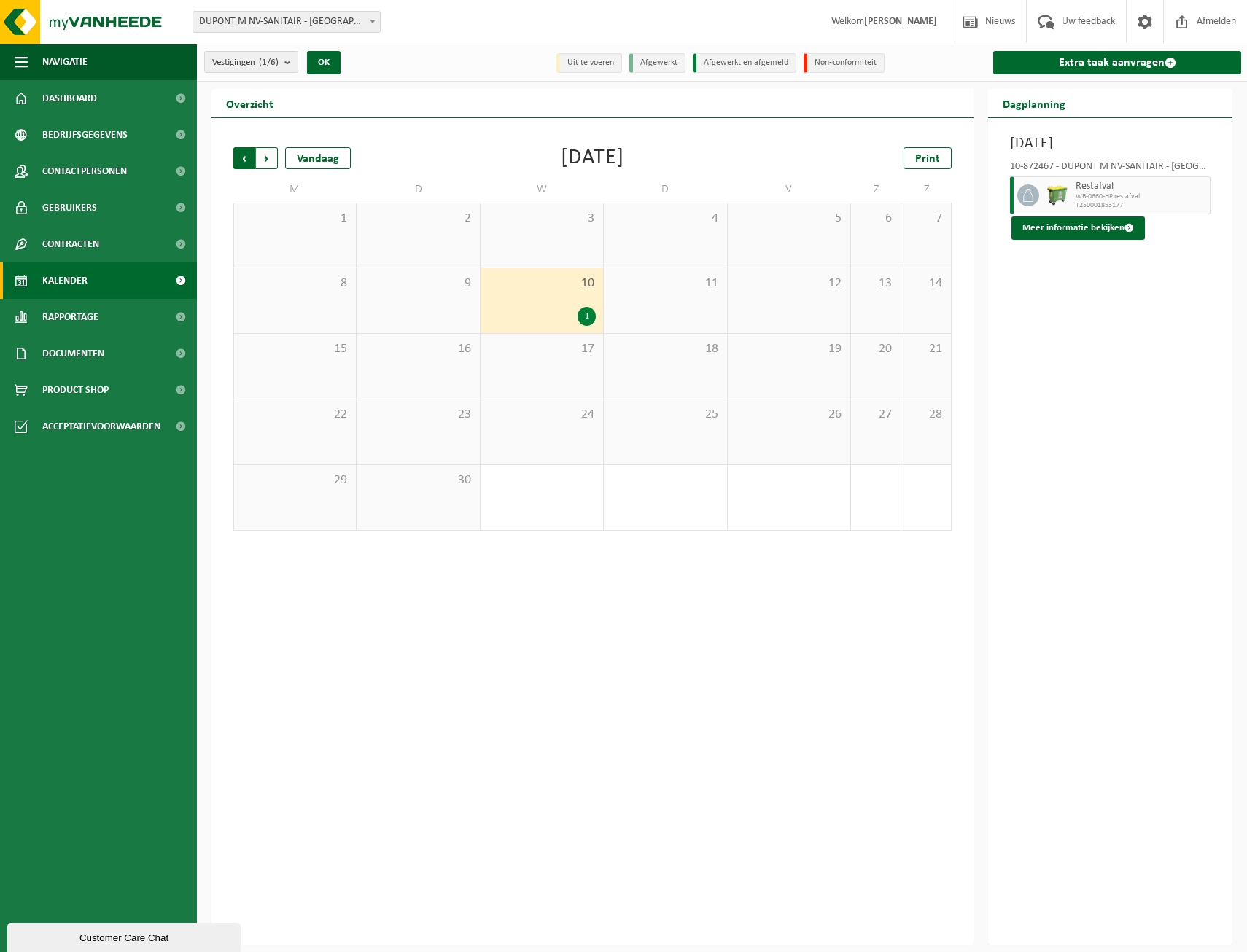
click at [270, 154] on span "Volgende" at bounding box center [266, 158] width 22 height 21
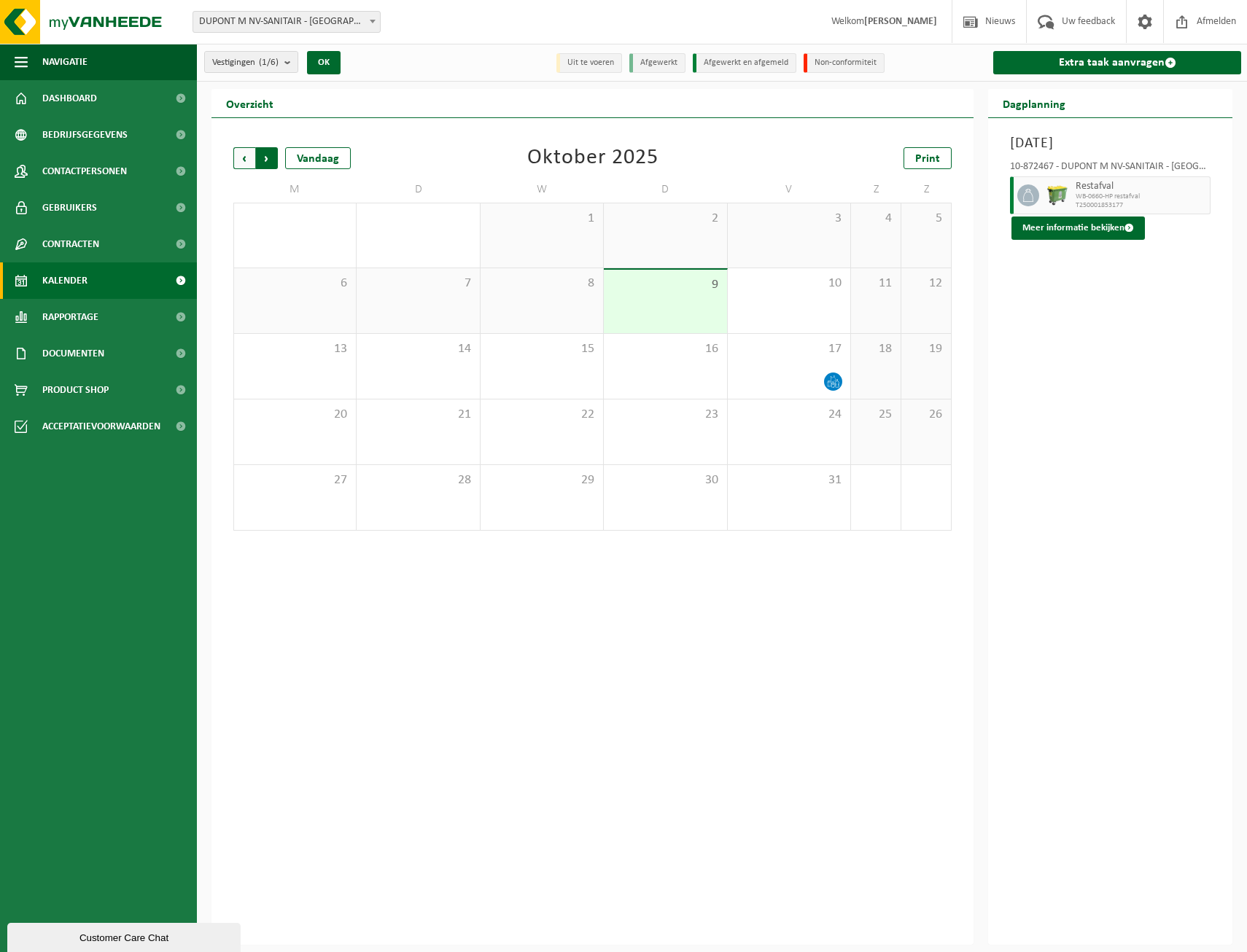
click at [248, 154] on span "Vorige" at bounding box center [244, 158] width 22 height 21
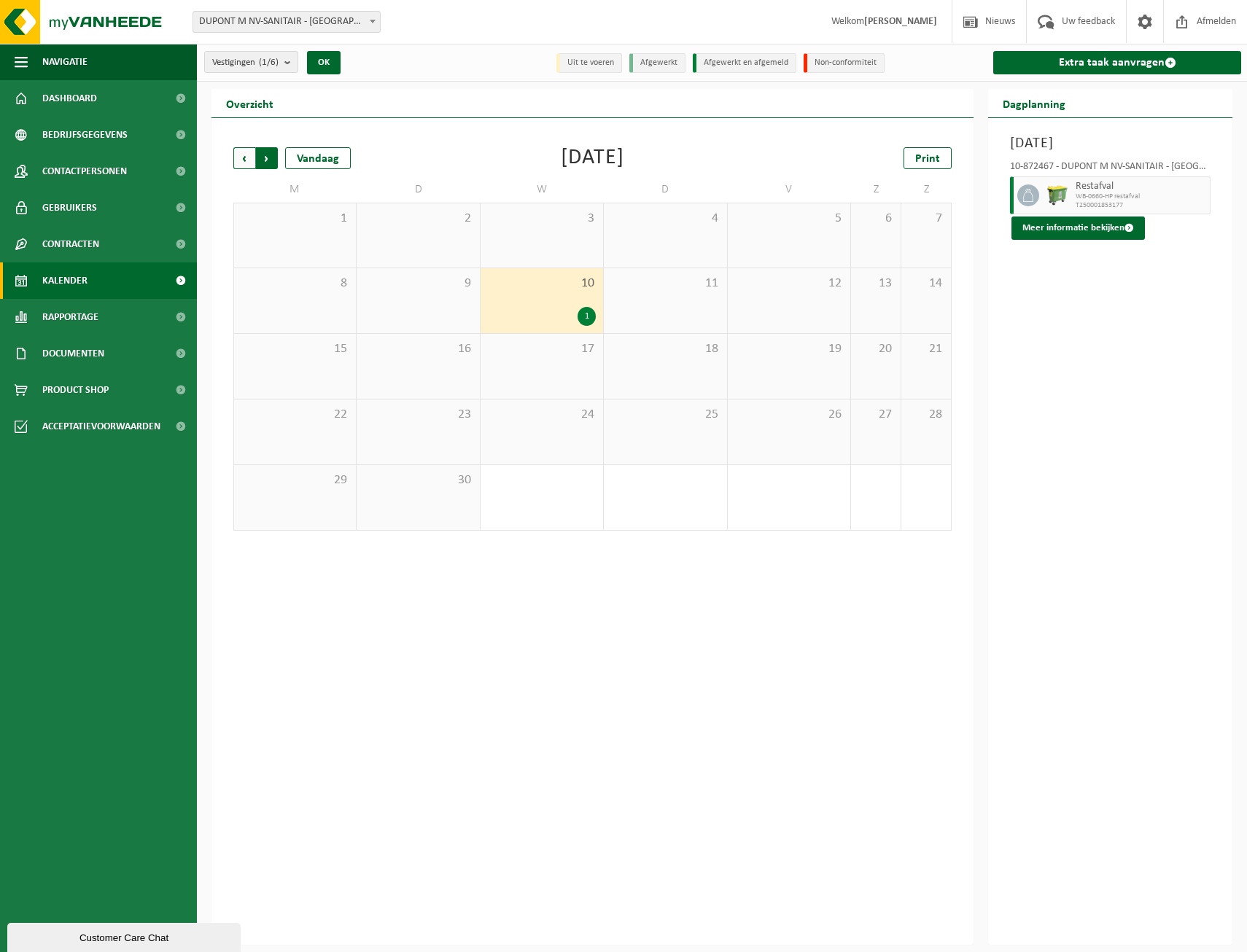
click at [240, 152] on span "Vorige" at bounding box center [244, 158] width 22 height 21
click at [260, 153] on span "Volgende" at bounding box center [266, 158] width 22 height 21
click at [244, 153] on span "Vorige" at bounding box center [244, 158] width 22 height 21
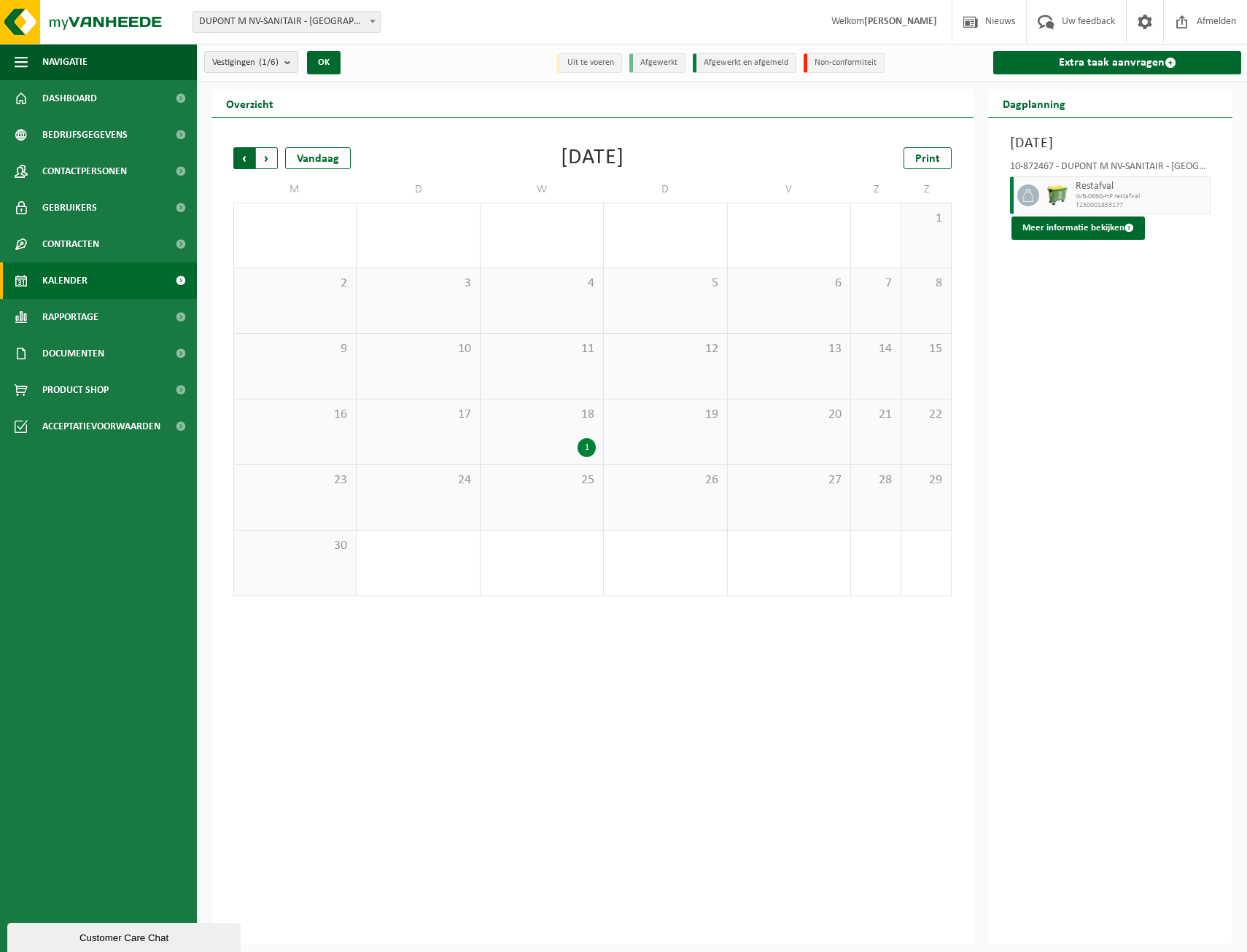
click at [263, 153] on span "Volgende" at bounding box center [266, 158] width 22 height 21
click at [545, 357] on div "15" at bounding box center [542, 366] width 123 height 65
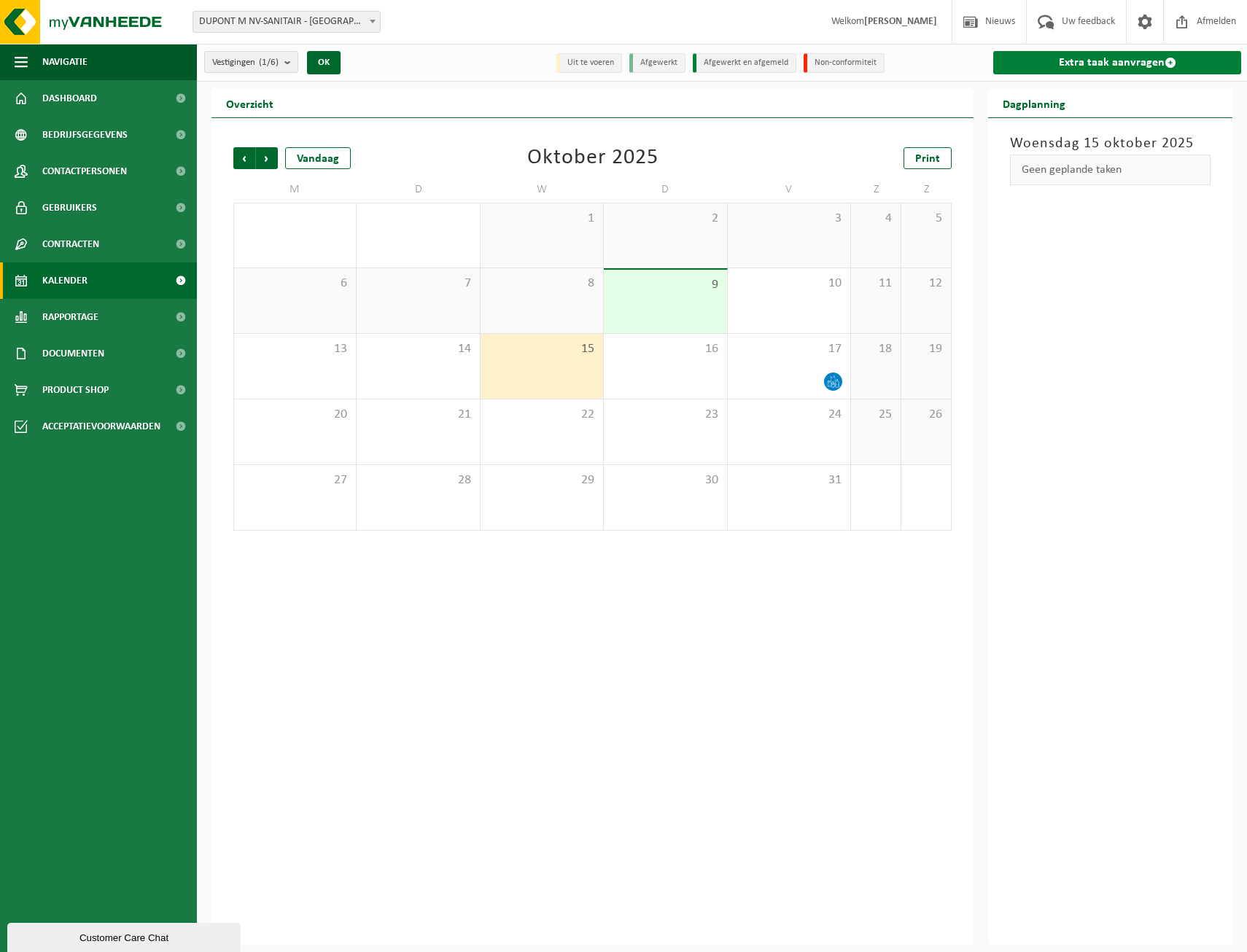
click at [1083, 64] on link "Extra taak aanvragen" at bounding box center [1116, 62] width 248 height 23
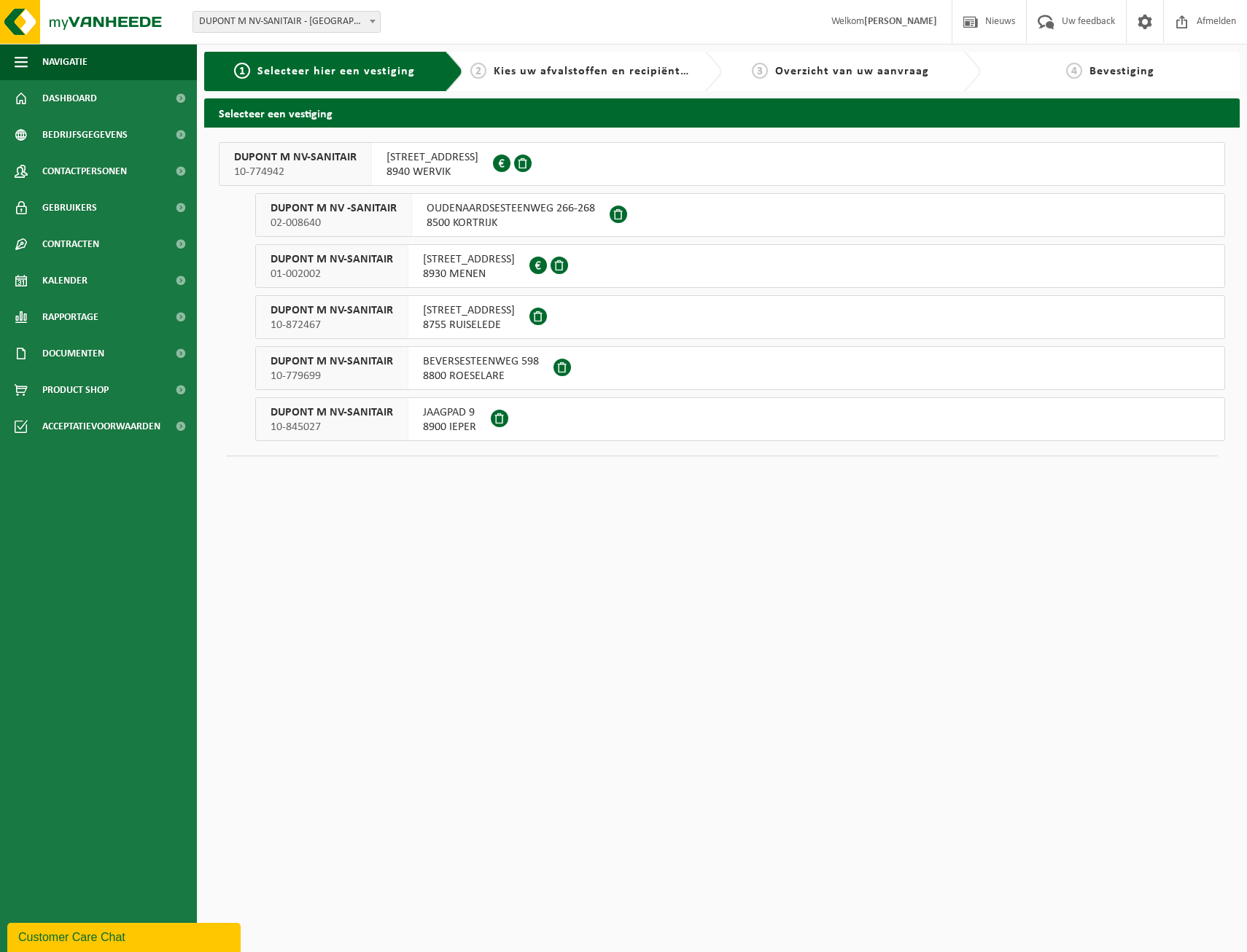
click at [423, 321] on span "8755 RUISELEDE" at bounding box center [469, 325] width 92 height 15
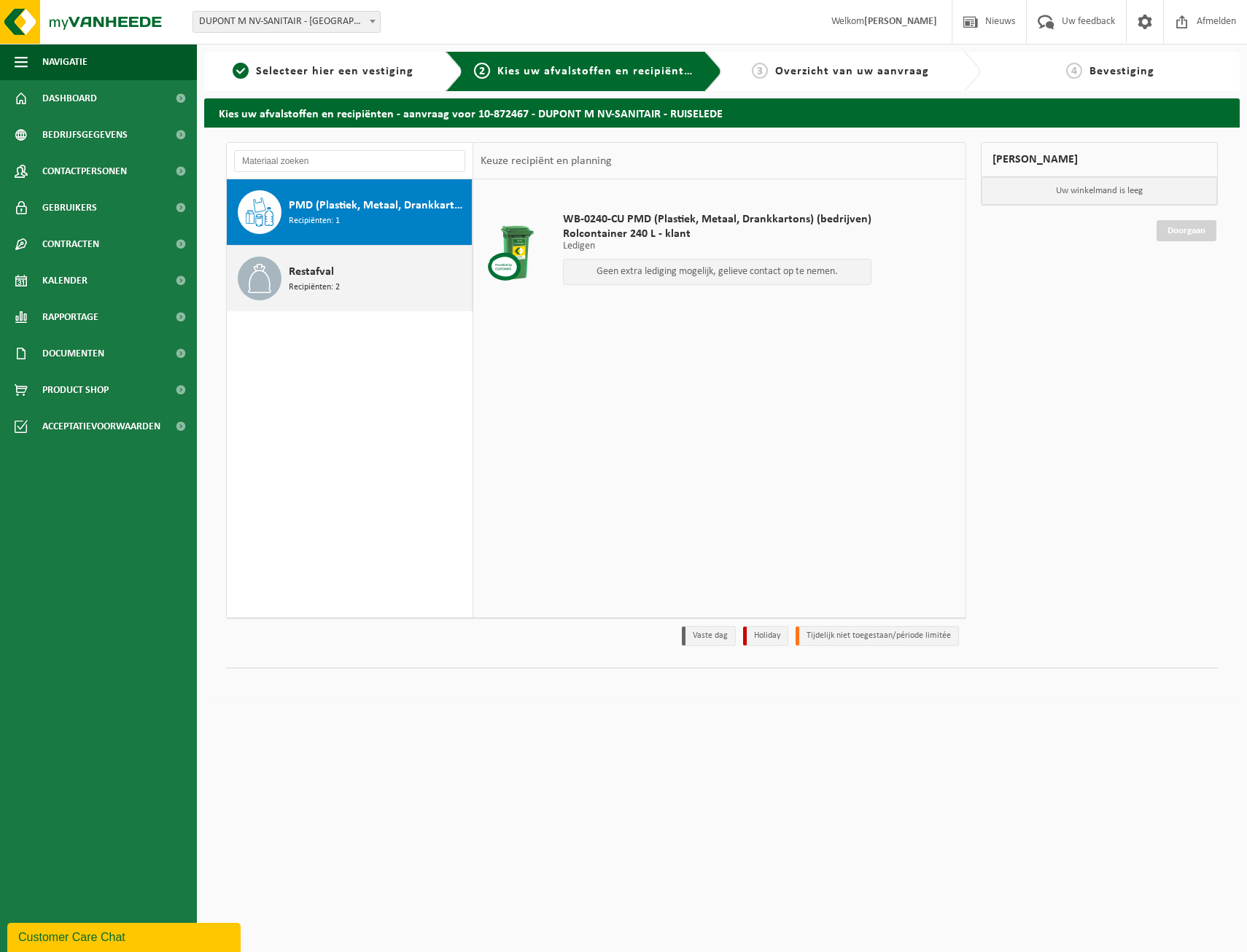
click at [319, 282] on span "Recipiënten: 2" at bounding box center [314, 288] width 51 height 14
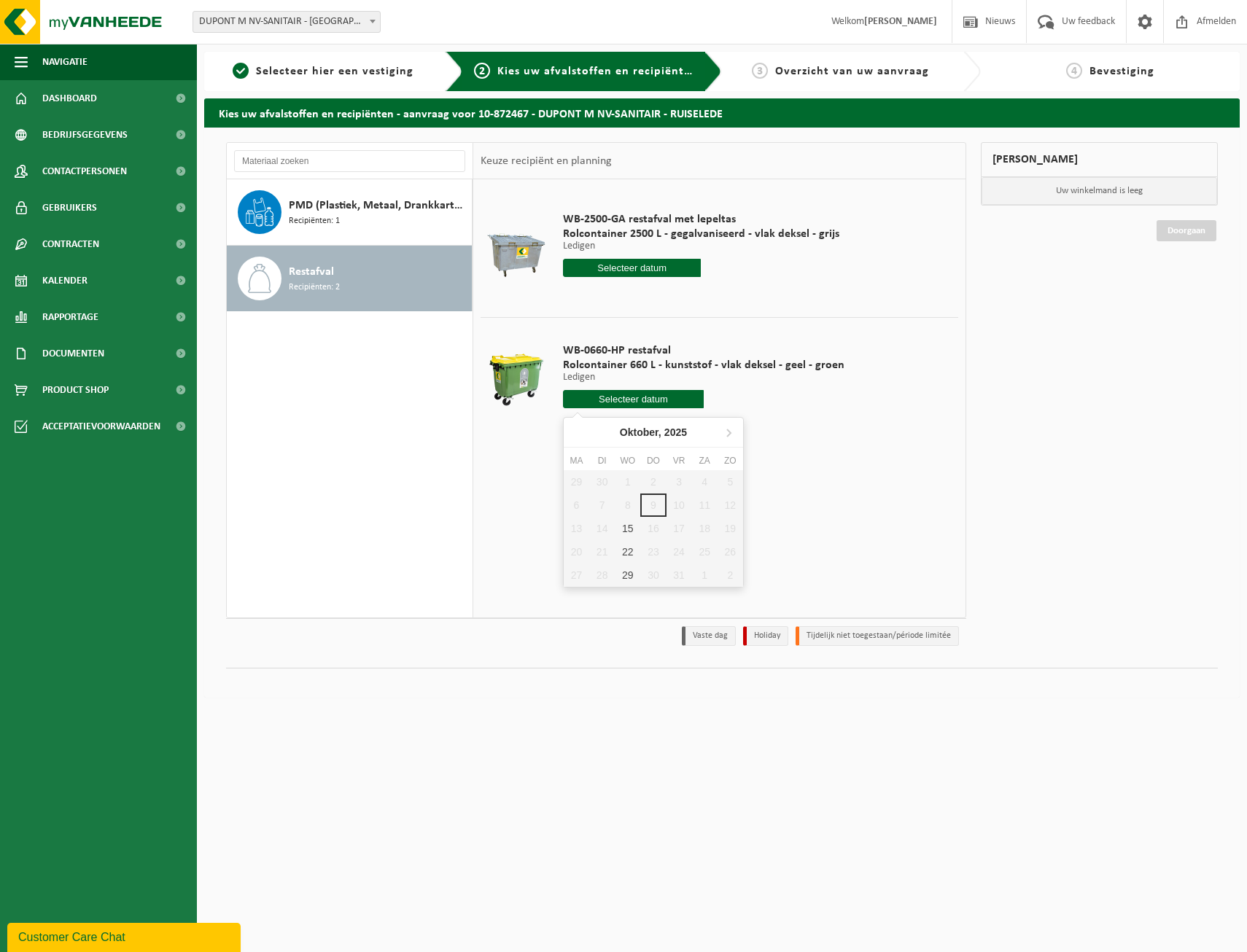
click at [623, 397] on input "text" at bounding box center [633, 399] width 141 height 18
click at [623, 527] on div "15" at bounding box center [627, 528] width 25 height 23
type input "Van 2025-10-15"
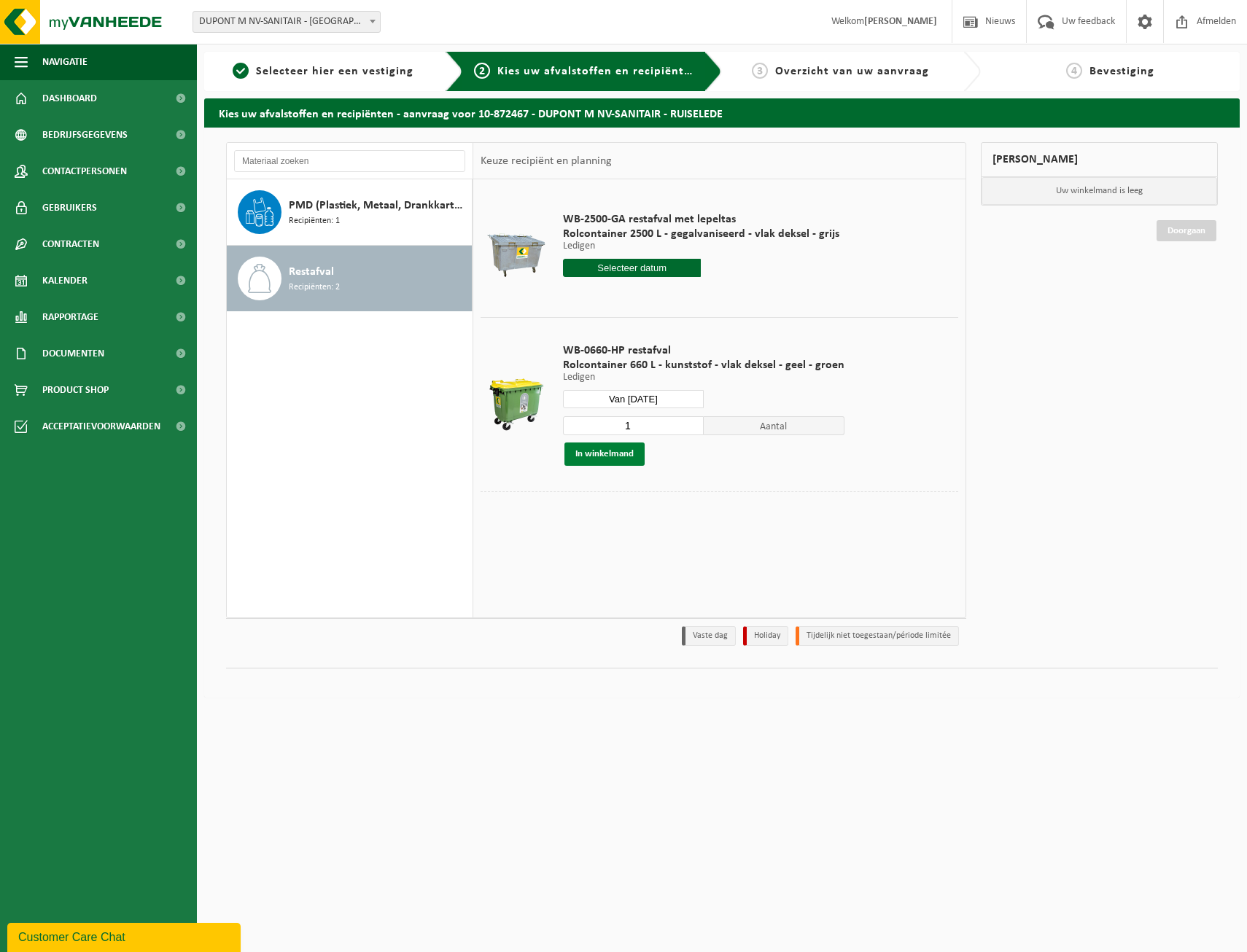
click at [611, 455] on button "In winkelmand" at bounding box center [604, 454] width 80 height 23
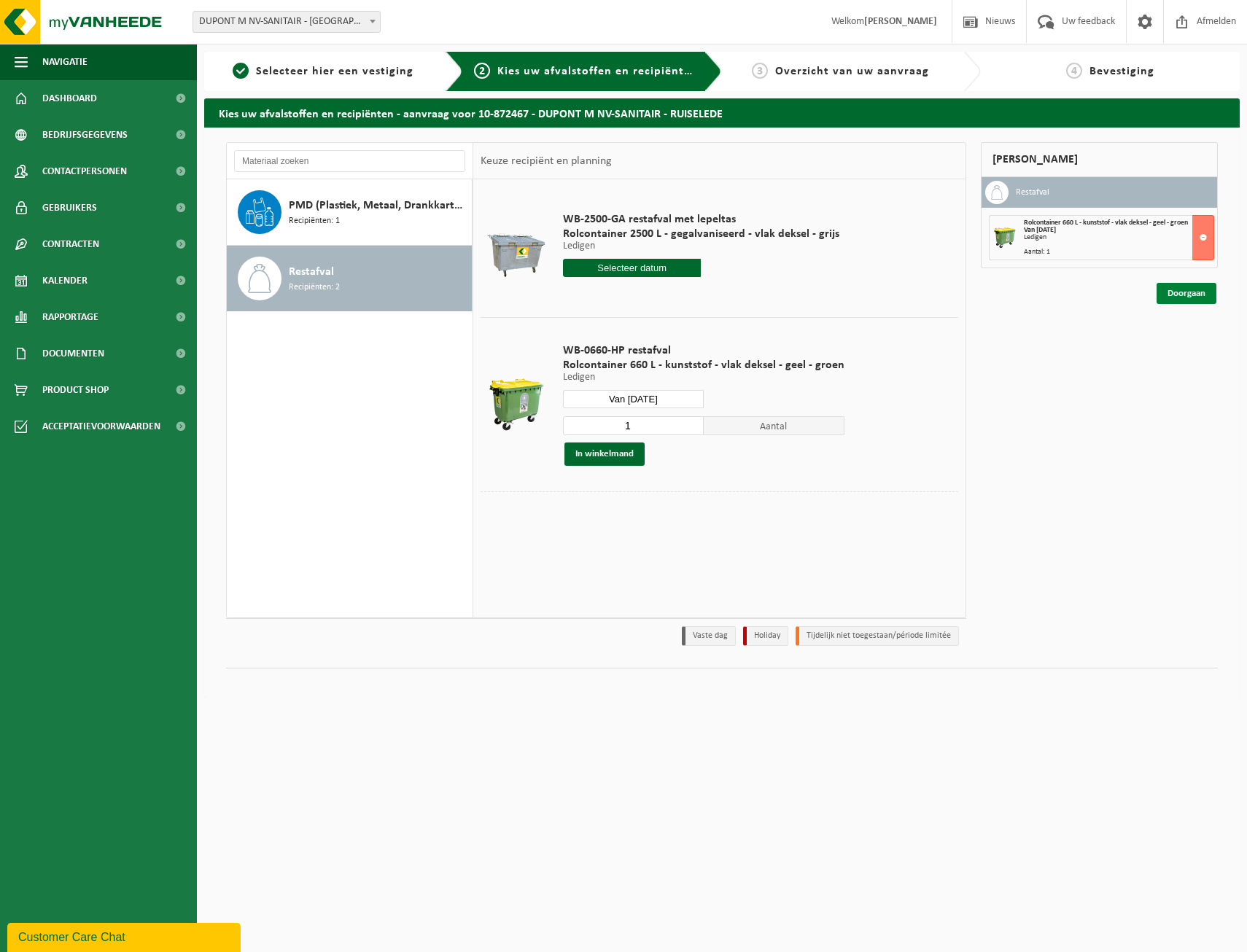
click at [1178, 296] on link "Doorgaan" at bounding box center [1186, 293] width 60 height 21
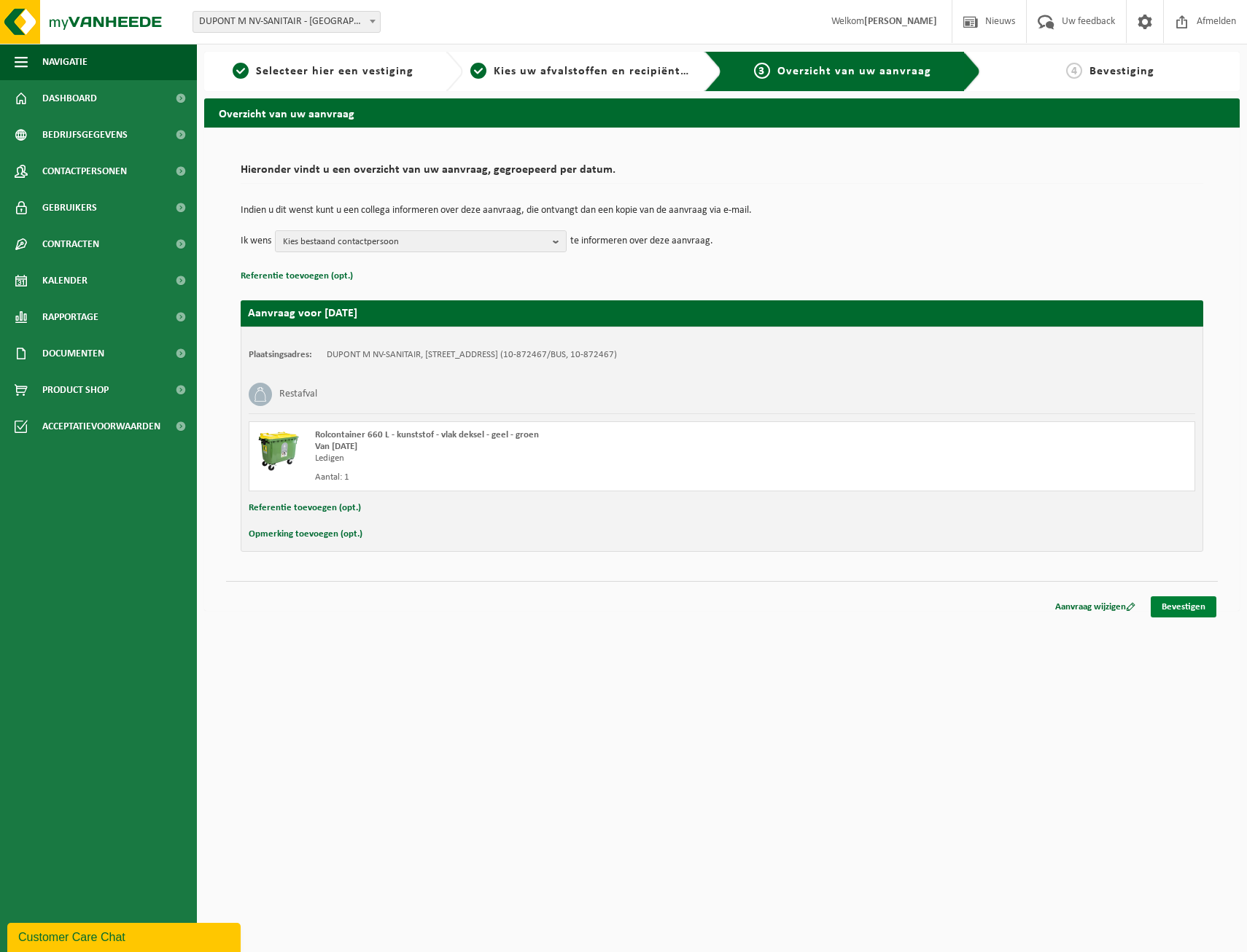
click at [1182, 609] on link "Bevestigen" at bounding box center [1182, 607] width 65 height 21
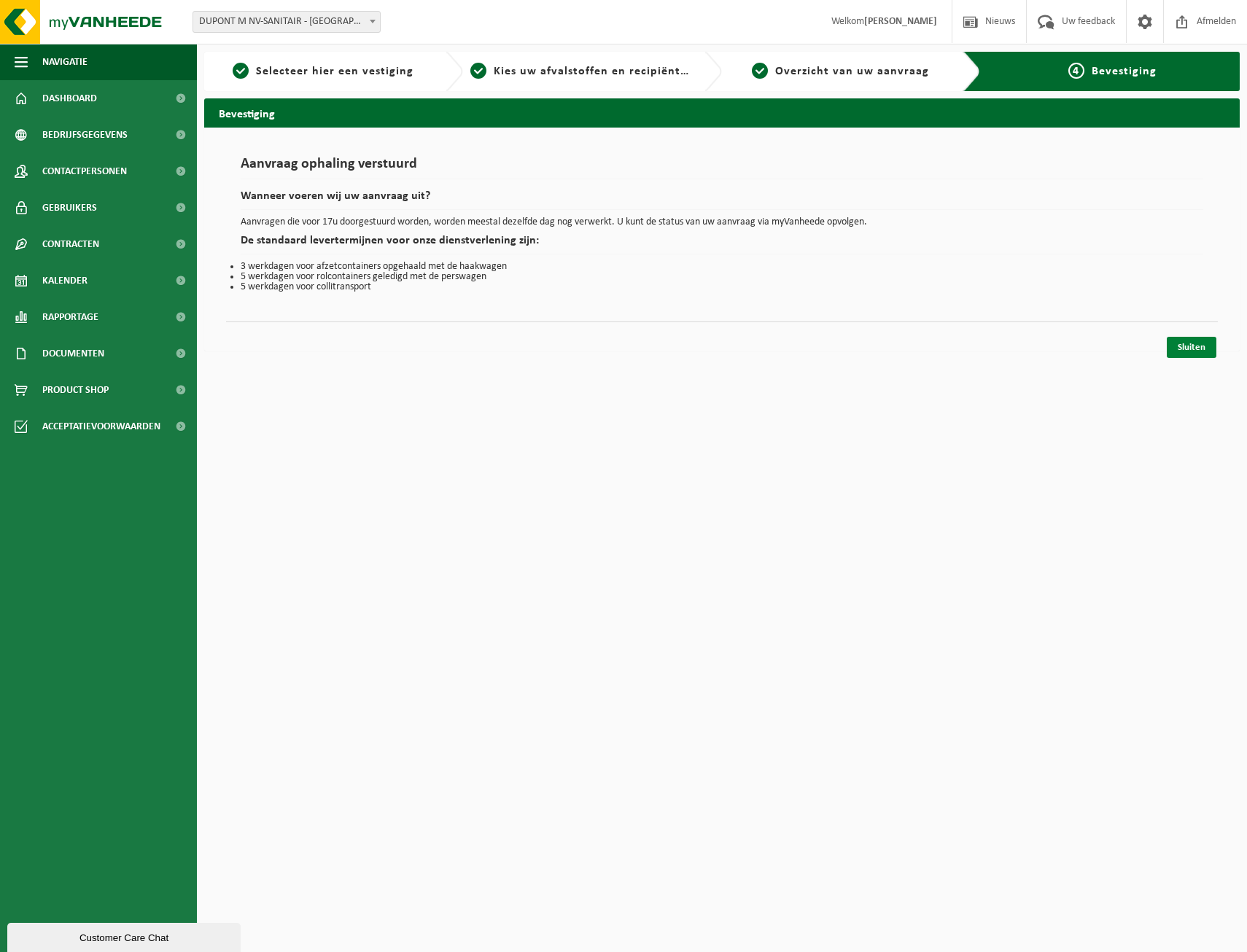
click at [1183, 348] on link "Sluiten" at bounding box center [1191, 348] width 50 height 21
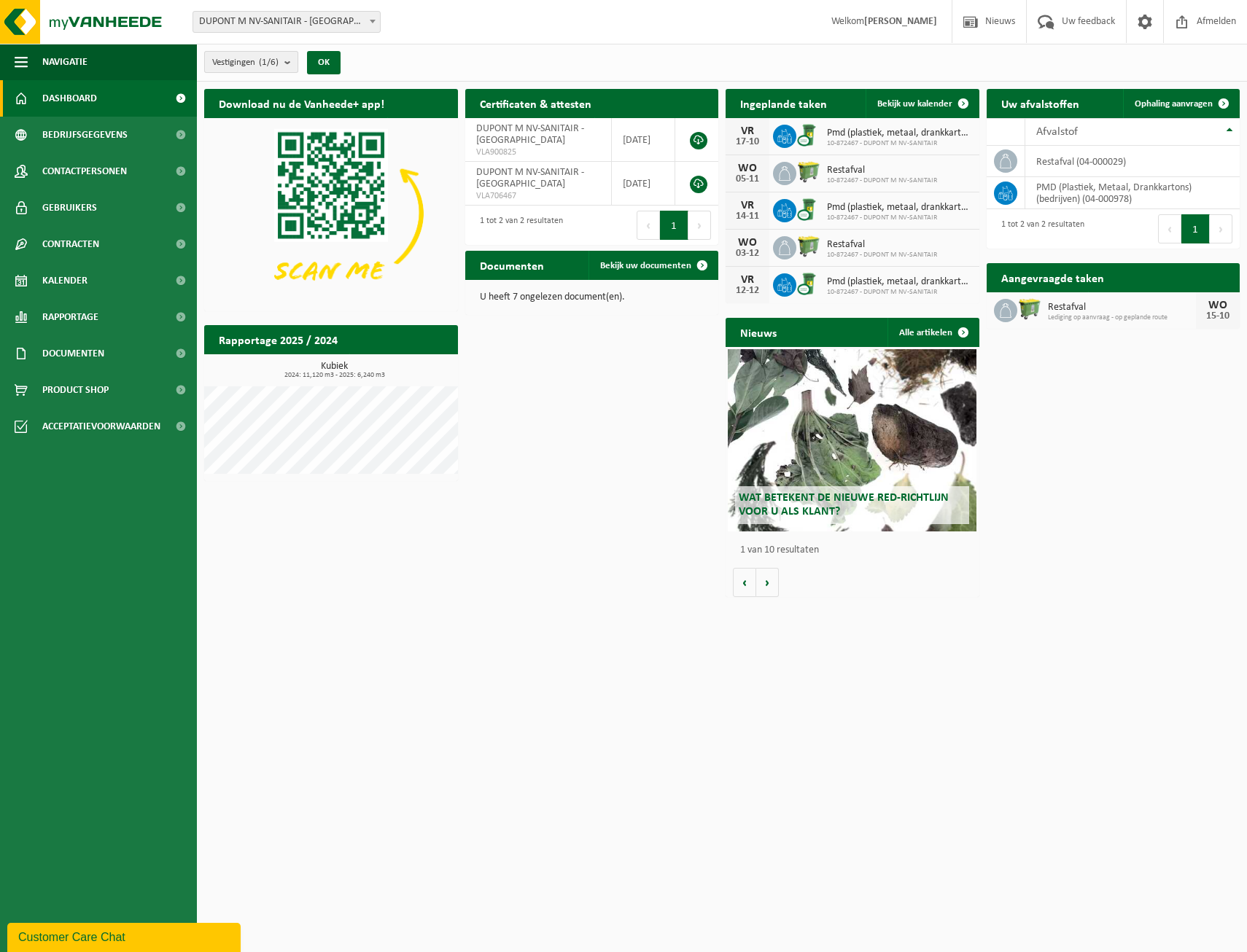
click at [287, 63] on b "submit" at bounding box center [290, 61] width 13 height 21
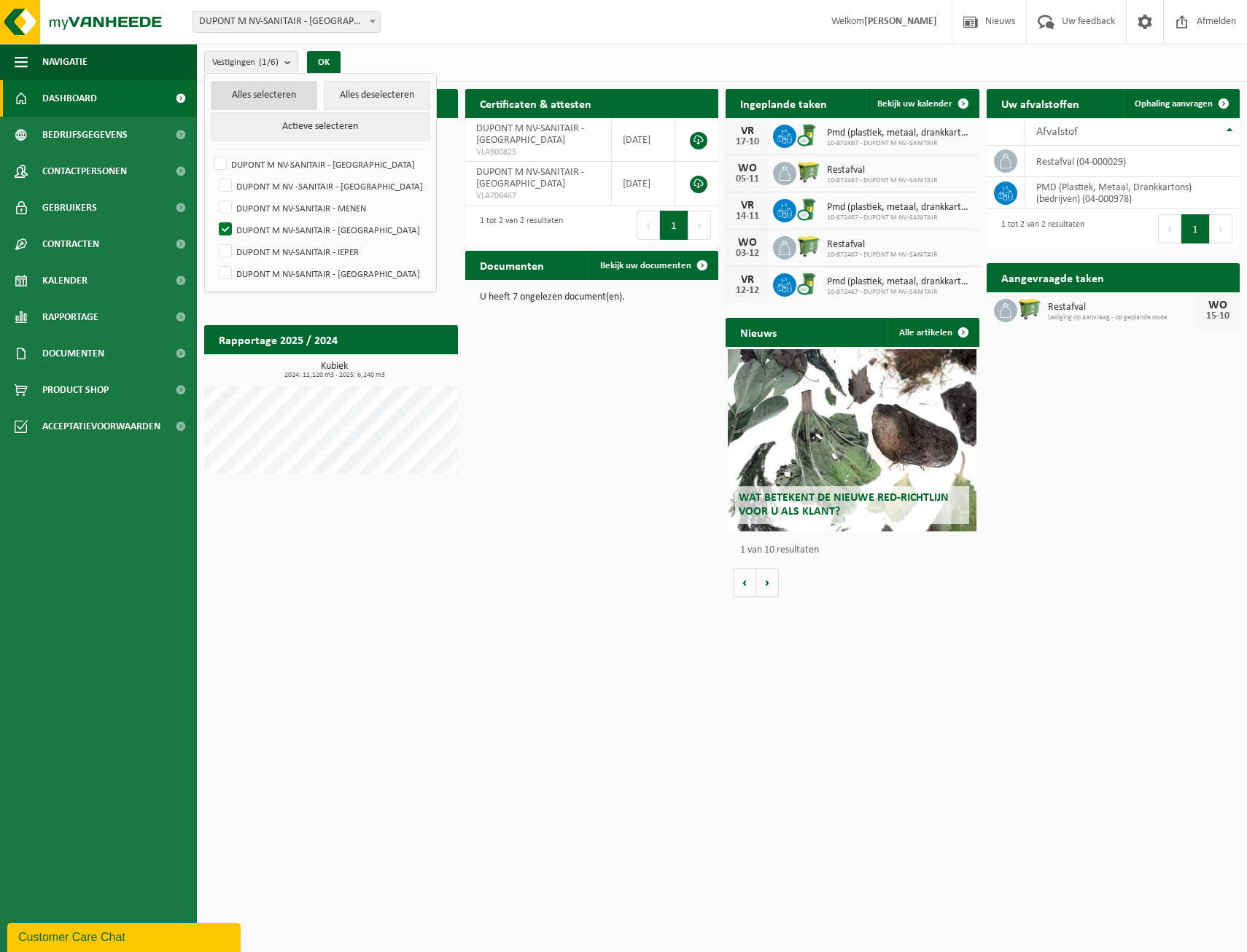
click at [250, 99] on button "Alles selecteren" at bounding box center [263, 95] width 107 height 29
checkbox input "true"
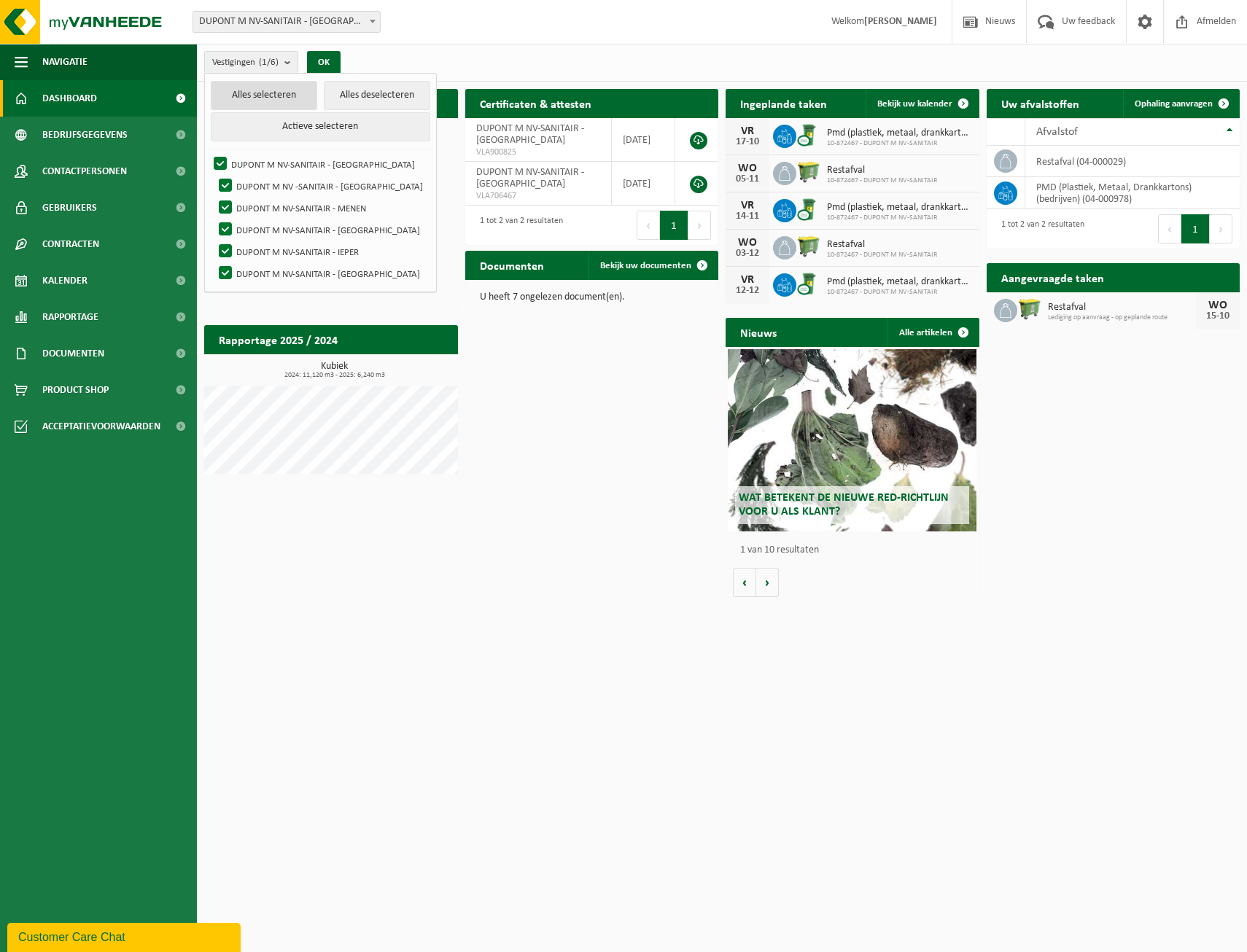
checkbox input "true"
click at [327, 56] on button "OK" at bounding box center [324, 62] width 34 height 23
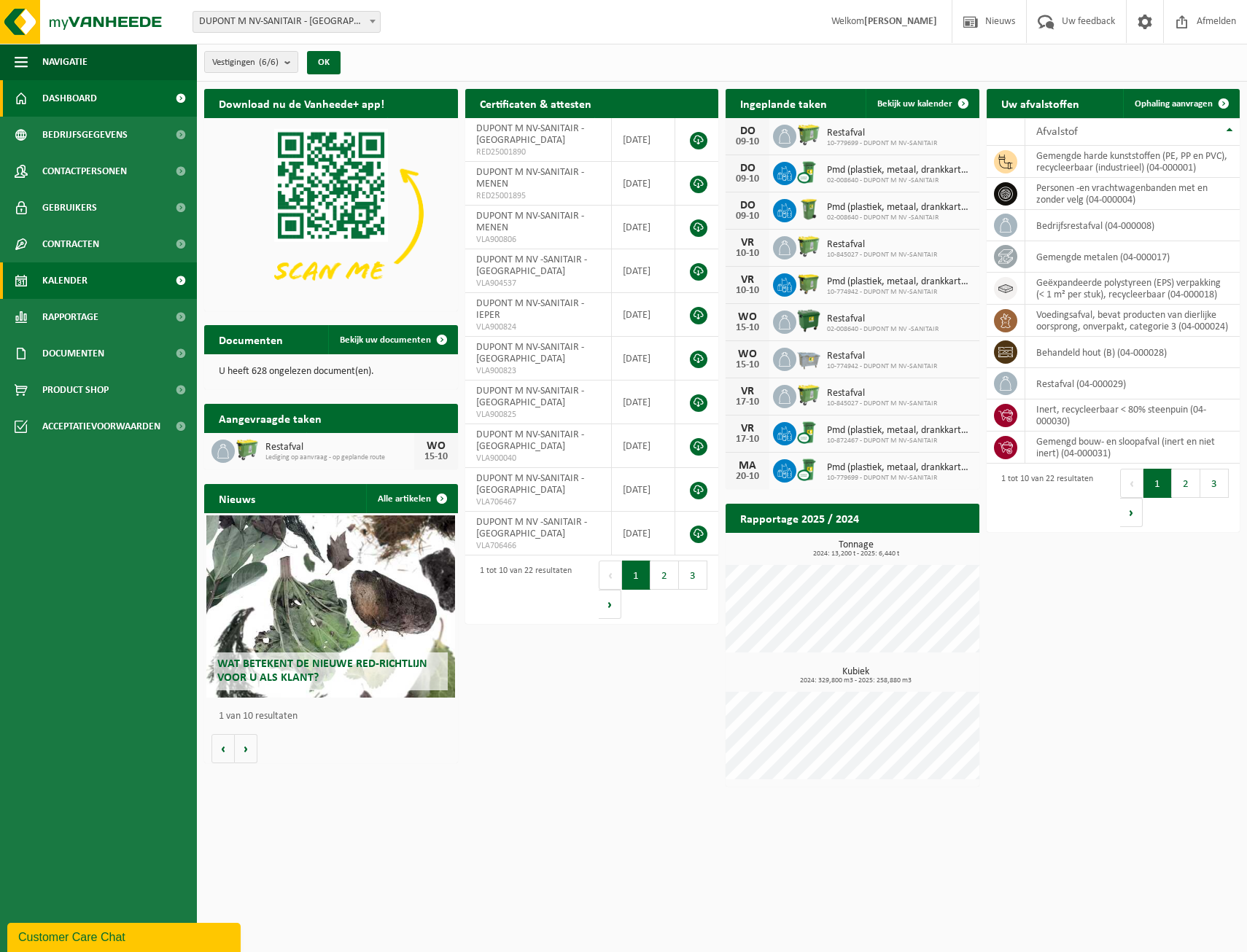
click at [109, 282] on link "Kalender" at bounding box center [98, 280] width 197 height 36
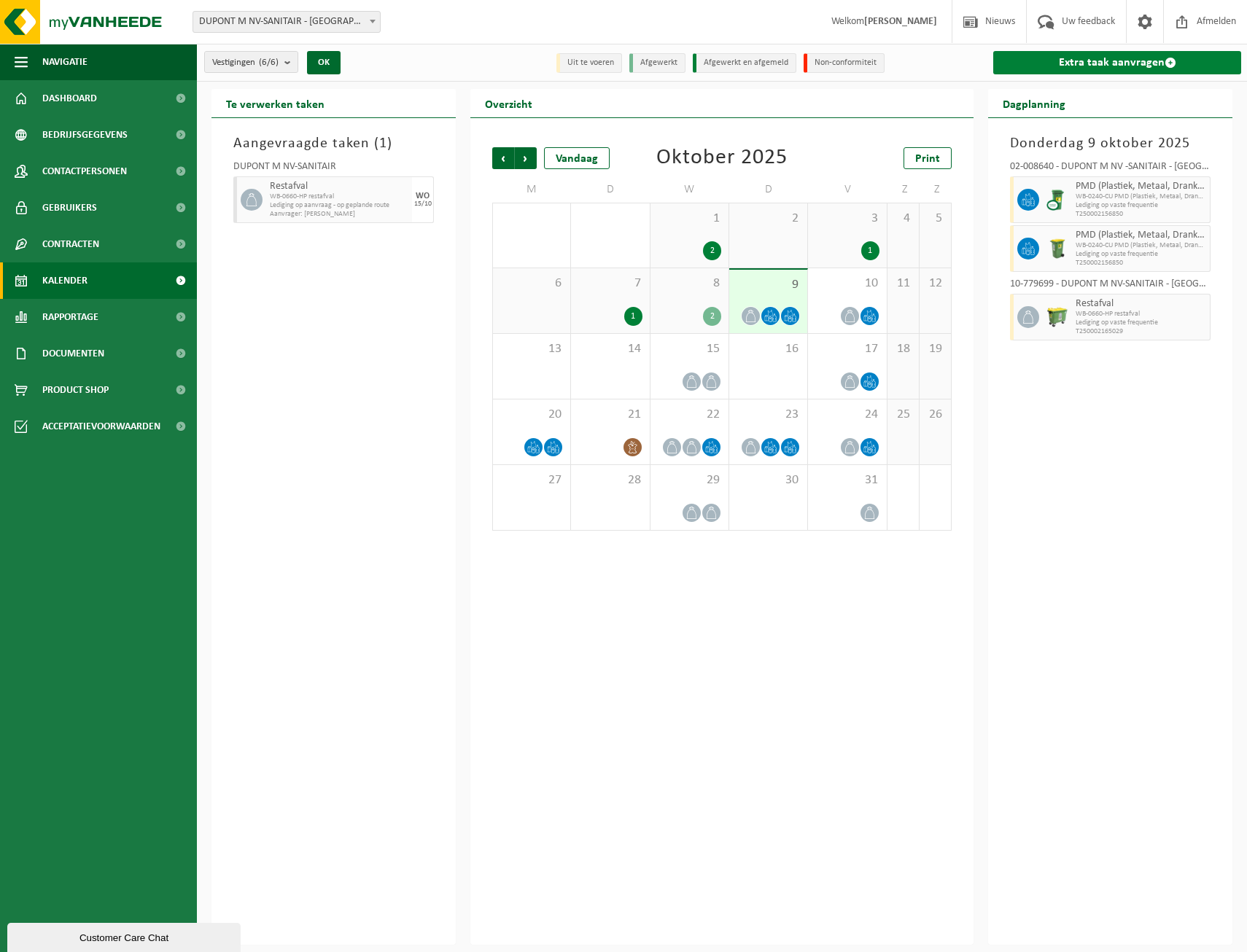
click at [1089, 62] on link "Extra taak aanvragen" at bounding box center [1116, 62] width 248 height 23
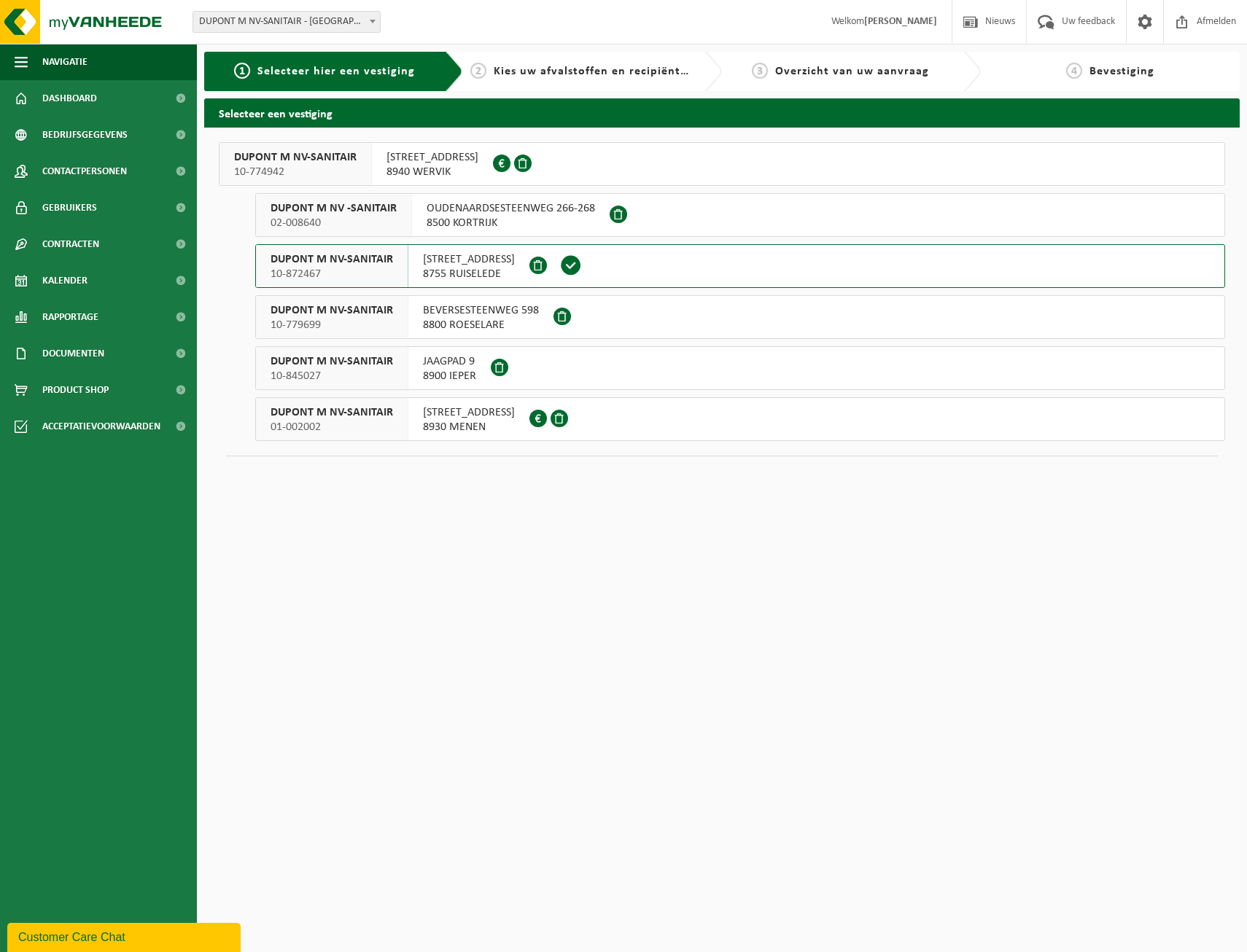
click at [445, 152] on span "MENENSESTEENWEG 297" at bounding box center [432, 157] width 92 height 15
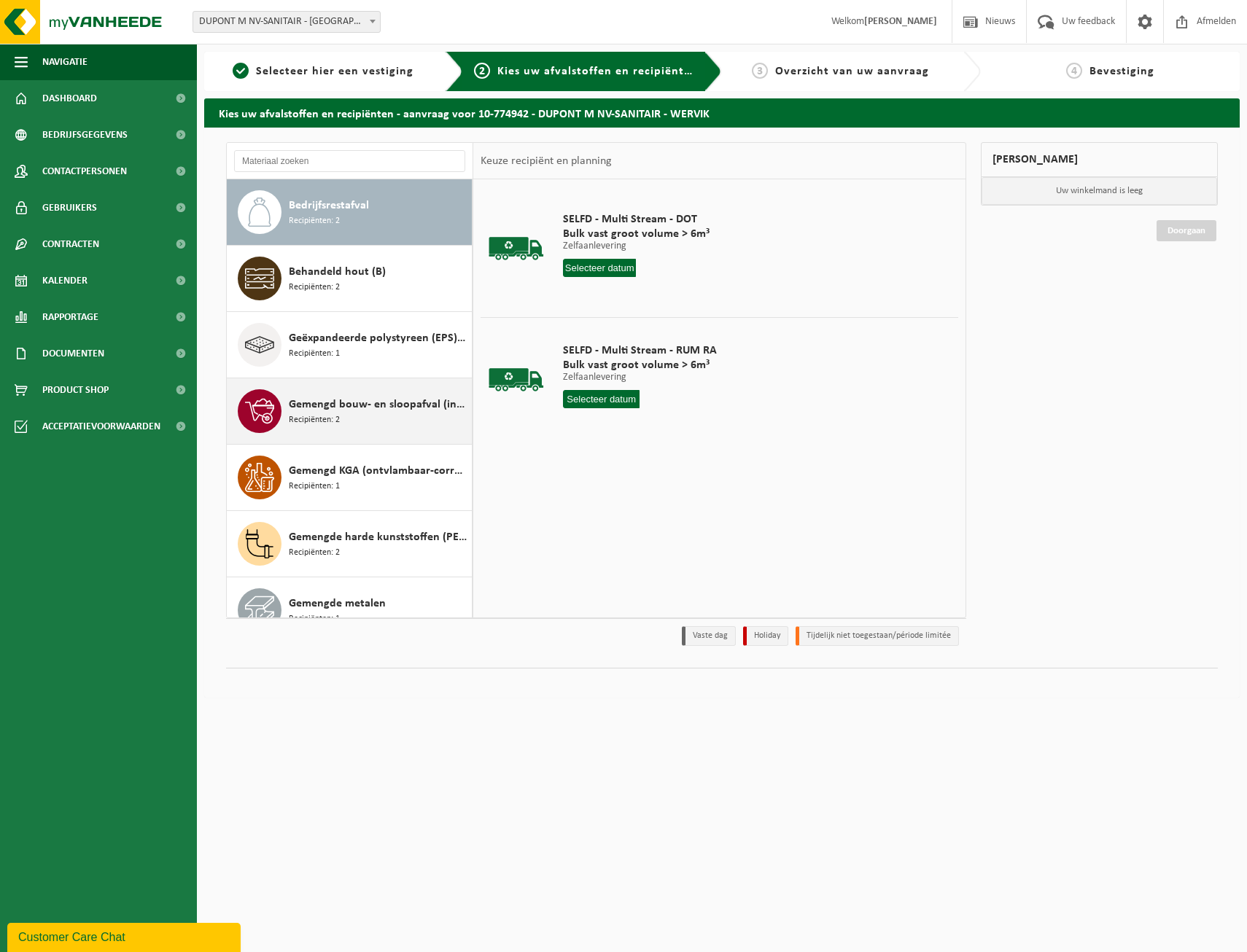
click at [360, 412] on span "Gemengd bouw- en sloopafval (inert en niet inert)" at bounding box center [379, 405] width 180 height 18
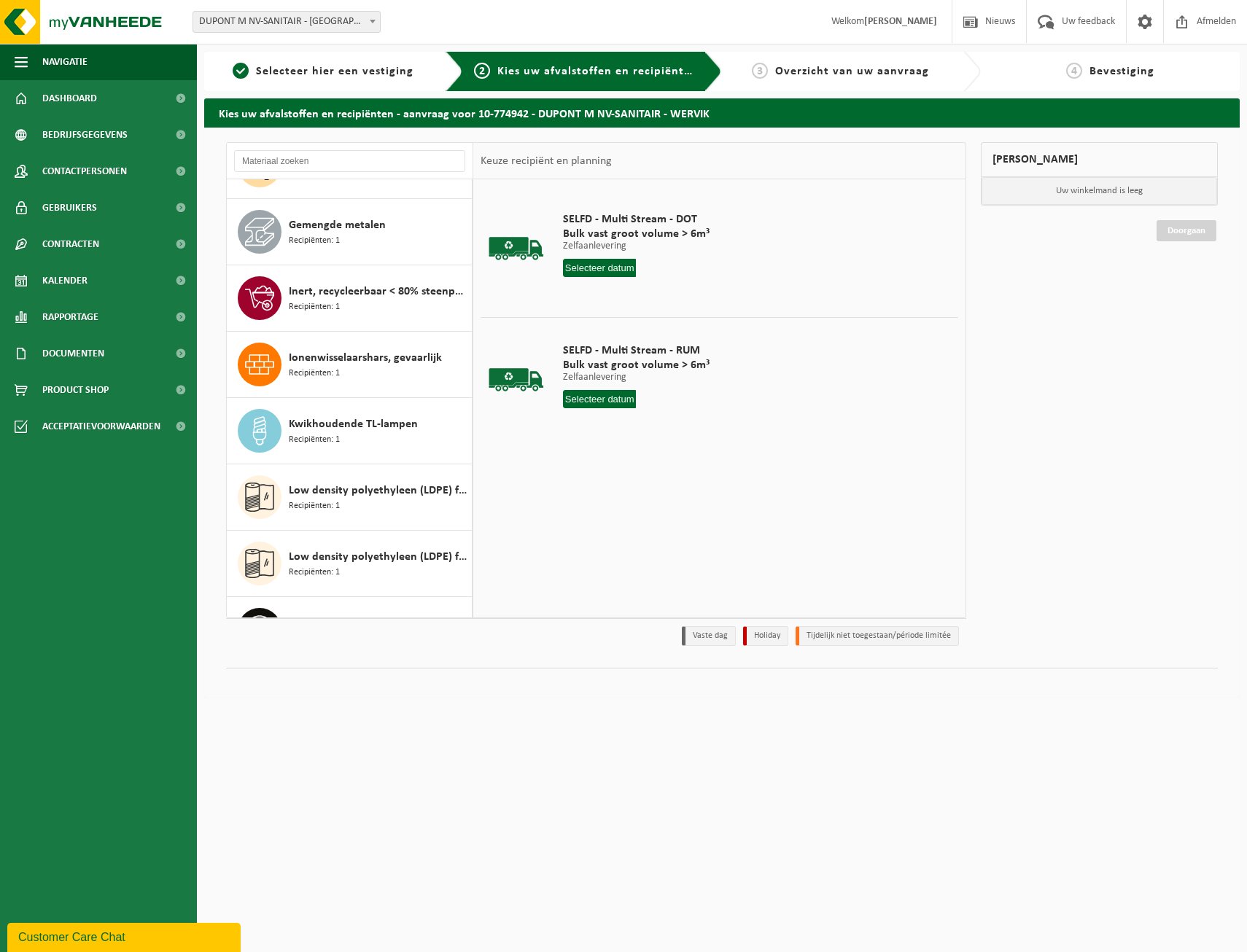
scroll to position [232, 0]
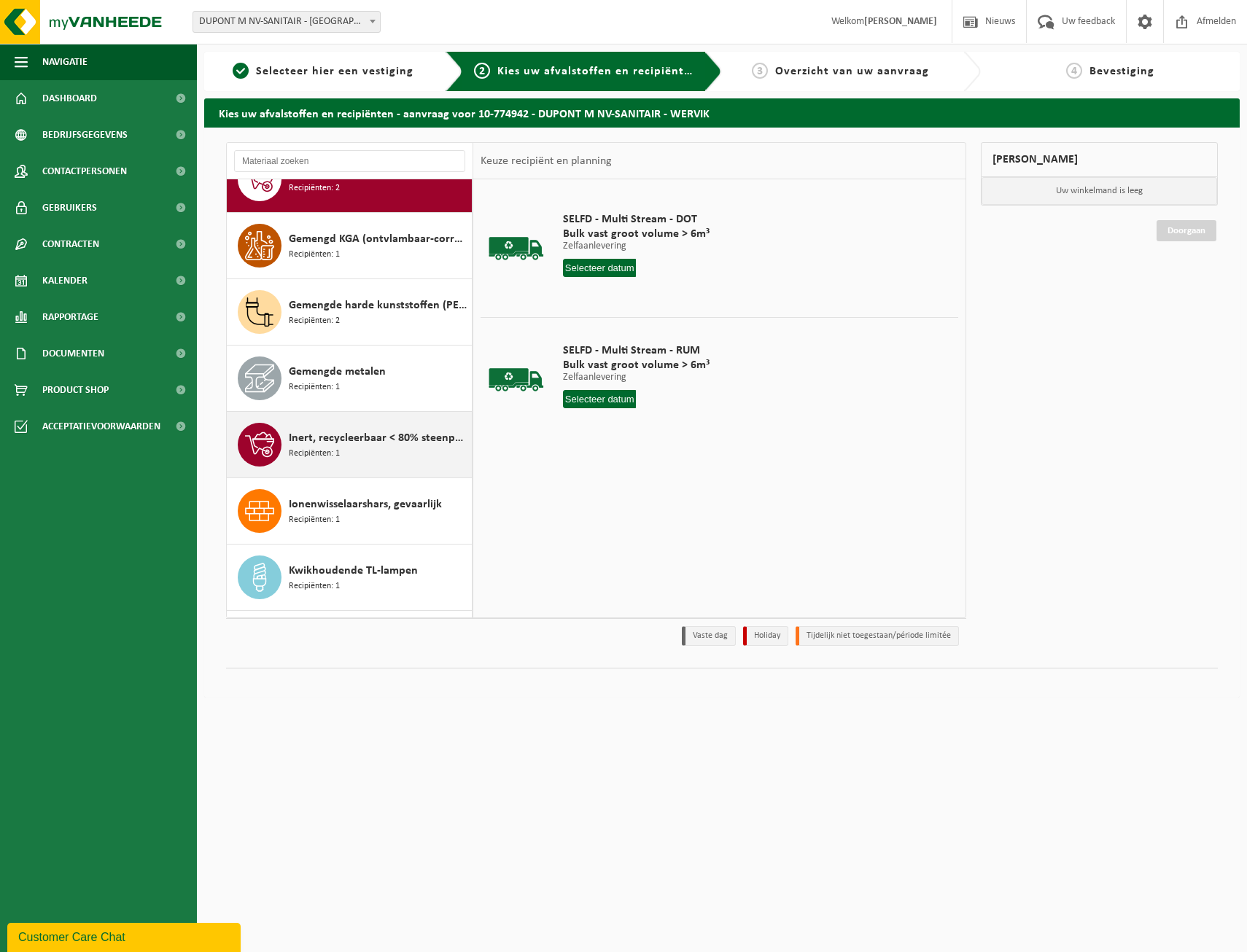
click at [399, 453] on div "Inert, recycleerbaar < 80% steenpuin Recipiënten: 1" at bounding box center [379, 445] width 180 height 44
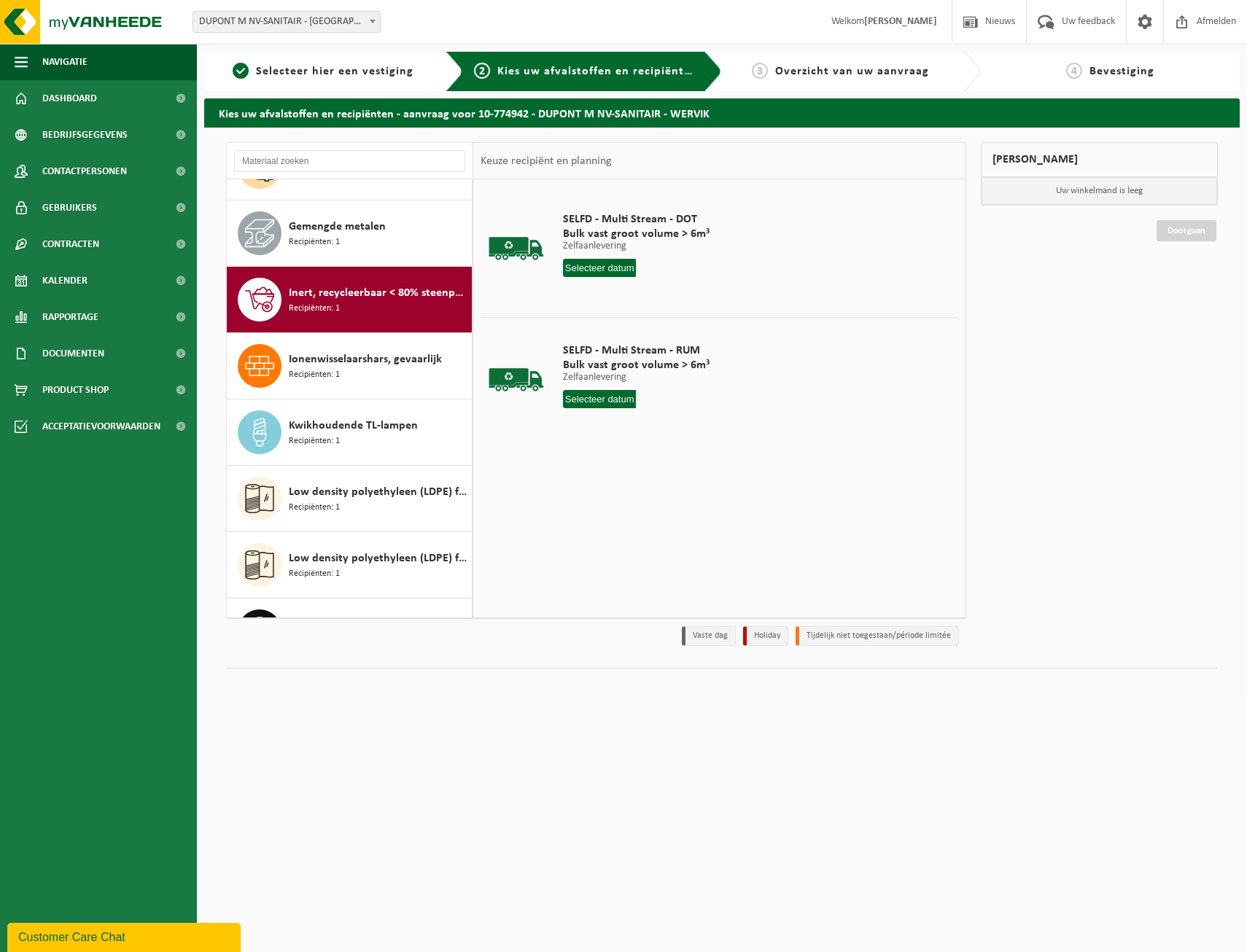
scroll to position [464, 0]
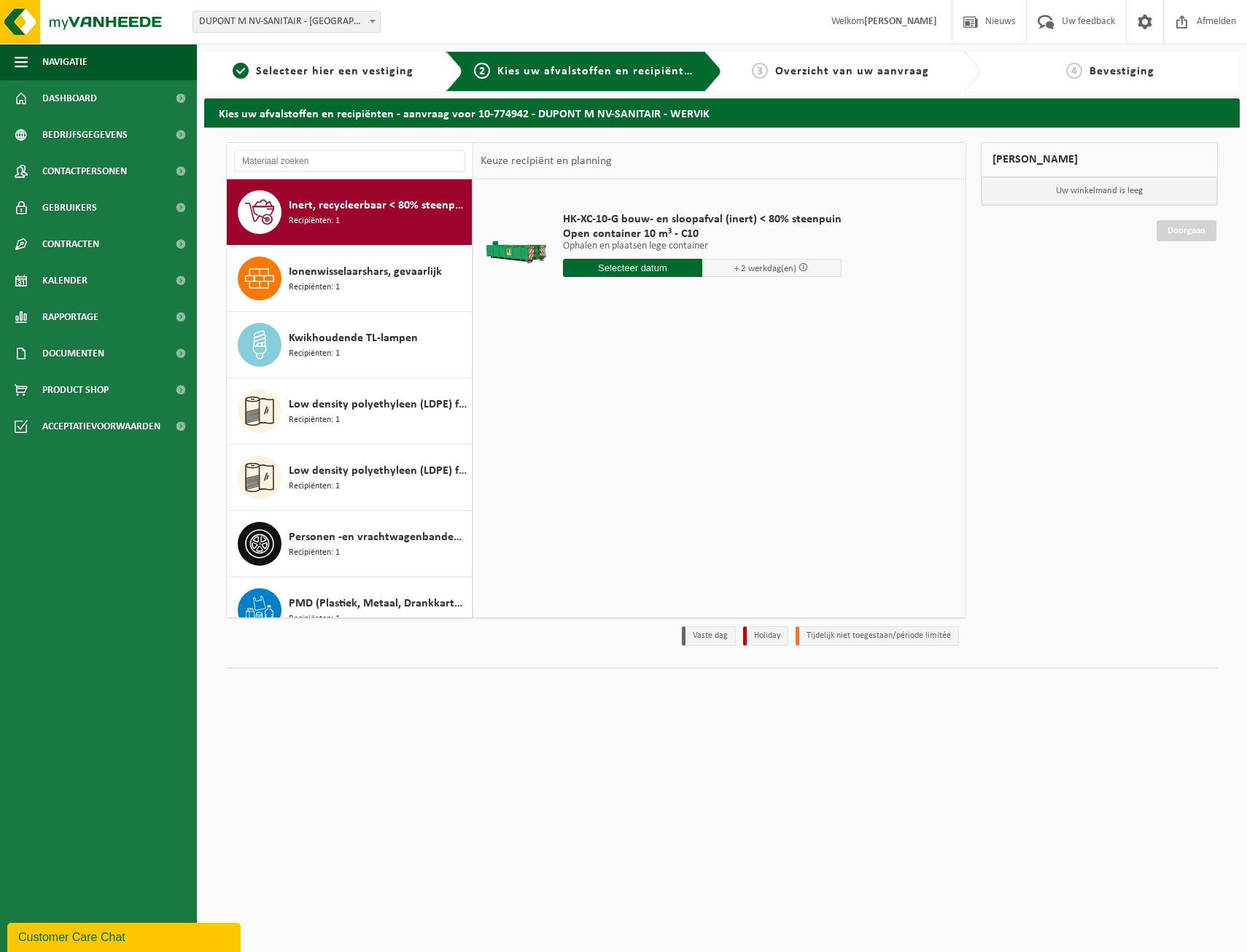
click at [653, 268] on input "text" at bounding box center [632, 268] width 139 height 18
click at [682, 371] on div "10" at bounding box center [679, 374] width 25 height 23
type input "Van 2025-10-10"
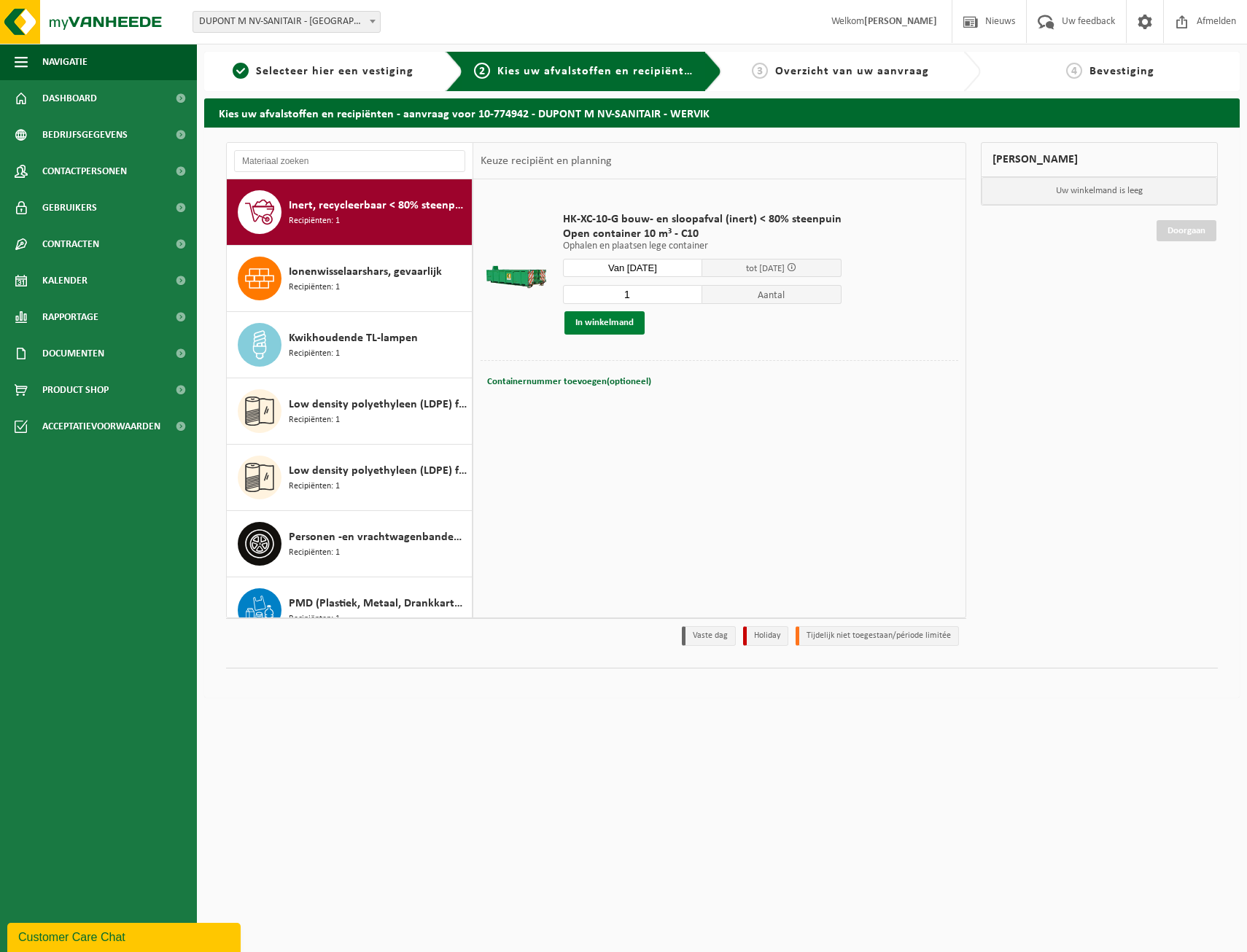
click at [586, 322] on button "In winkelmand" at bounding box center [604, 322] width 80 height 23
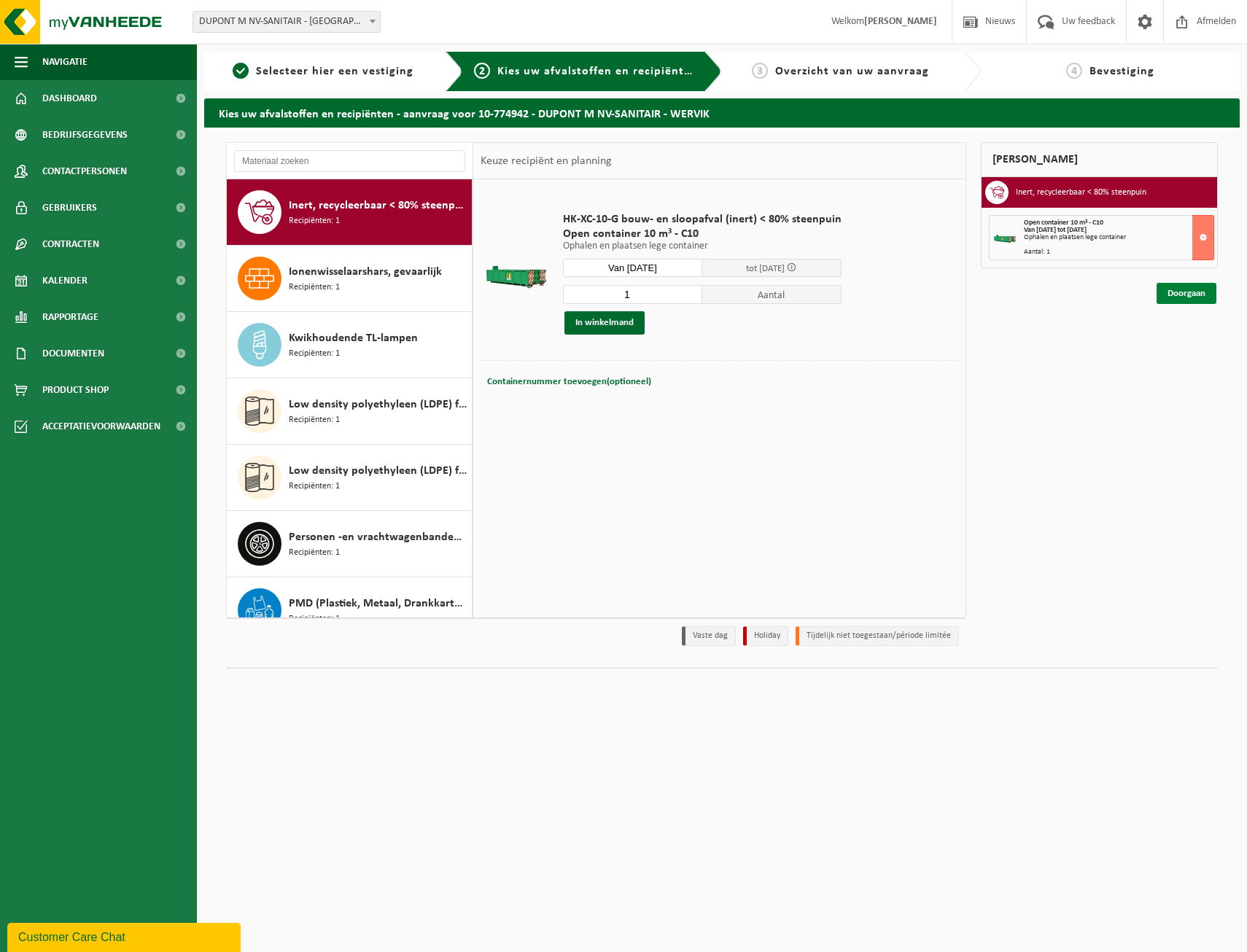
click at [1177, 293] on link "Doorgaan" at bounding box center [1186, 293] width 60 height 21
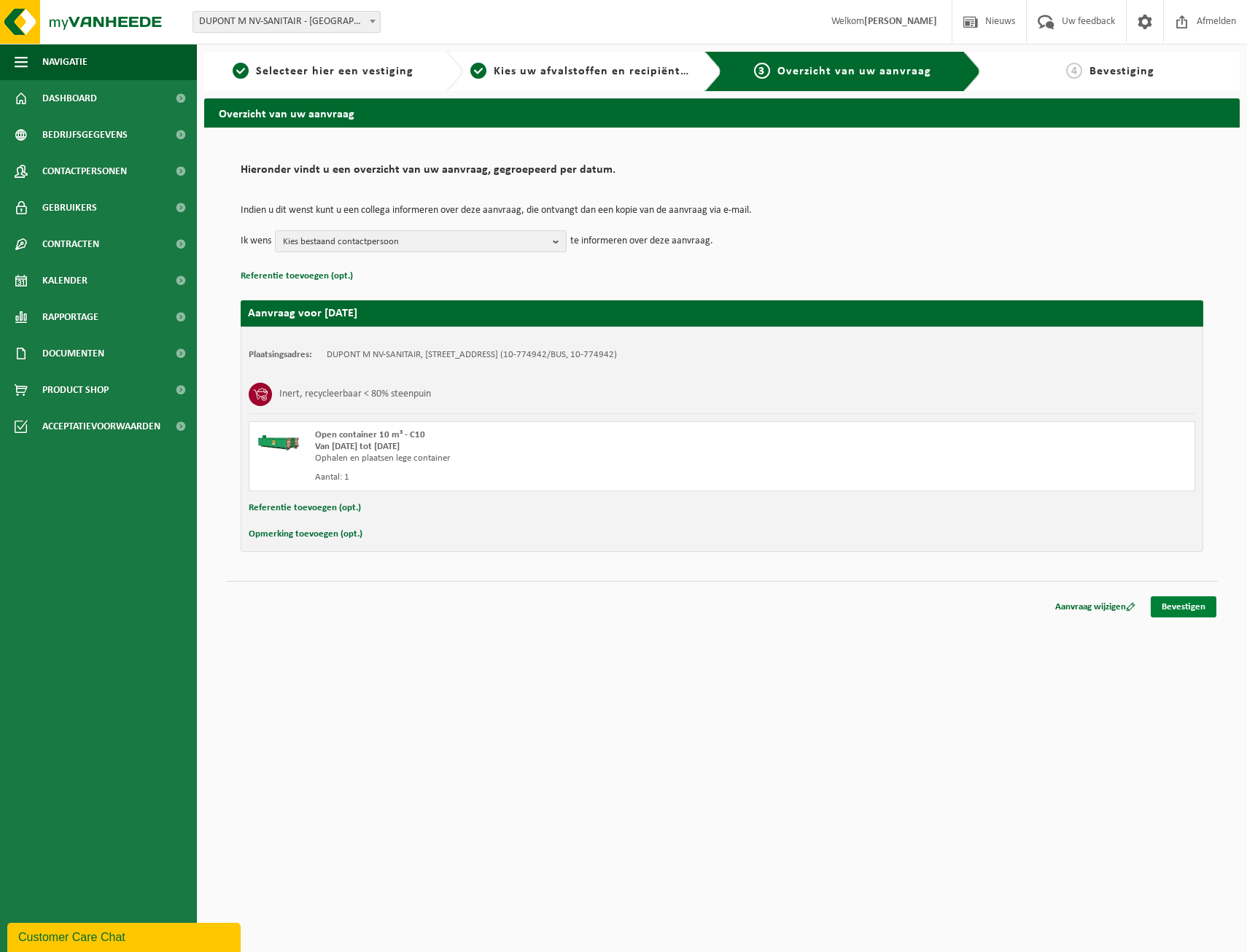
click at [1186, 610] on link "Bevestigen" at bounding box center [1182, 607] width 65 height 21
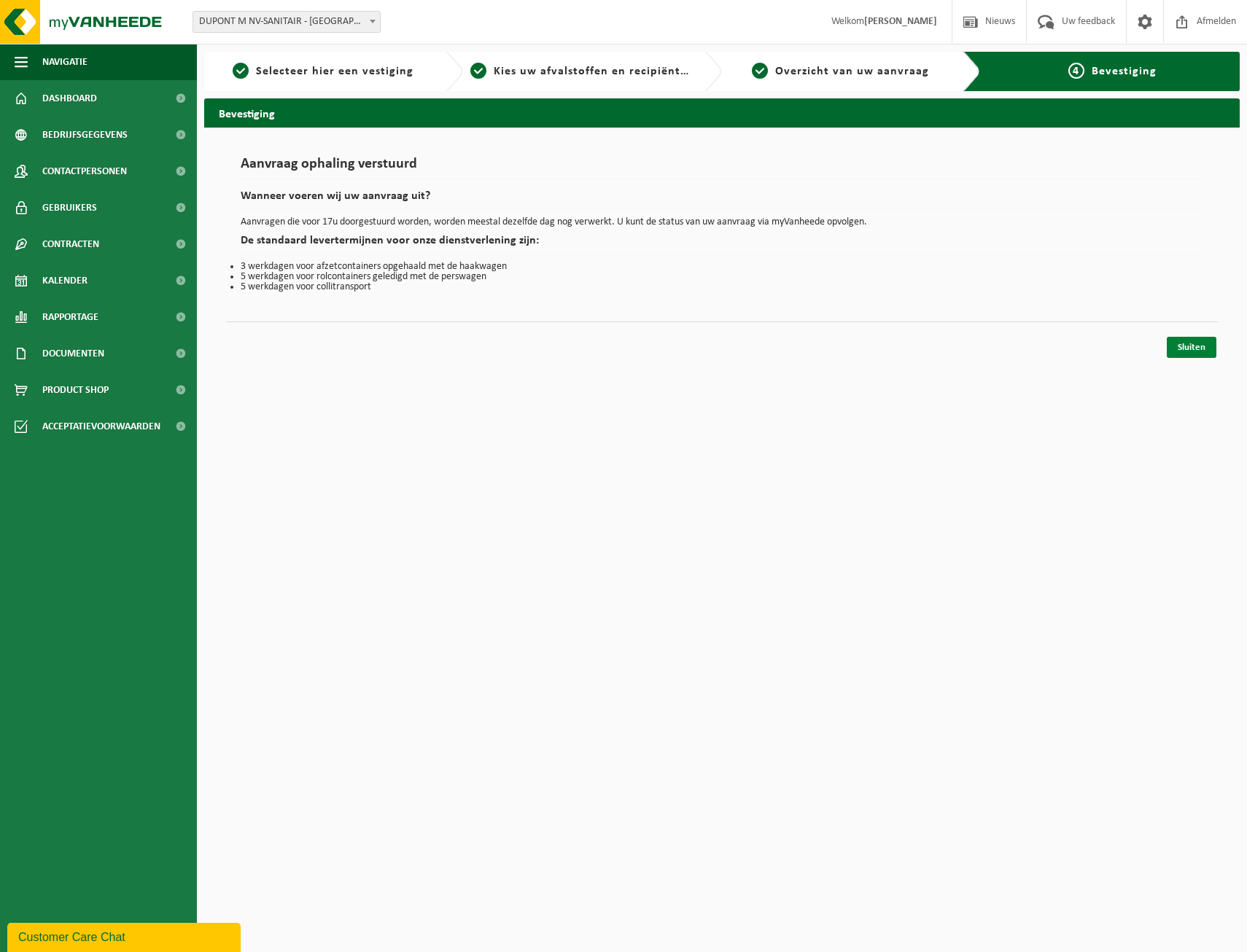
click at [1182, 347] on link "Sluiten" at bounding box center [1191, 348] width 50 height 21
